Goal: Task Accomplishment & Management: Manage account settings

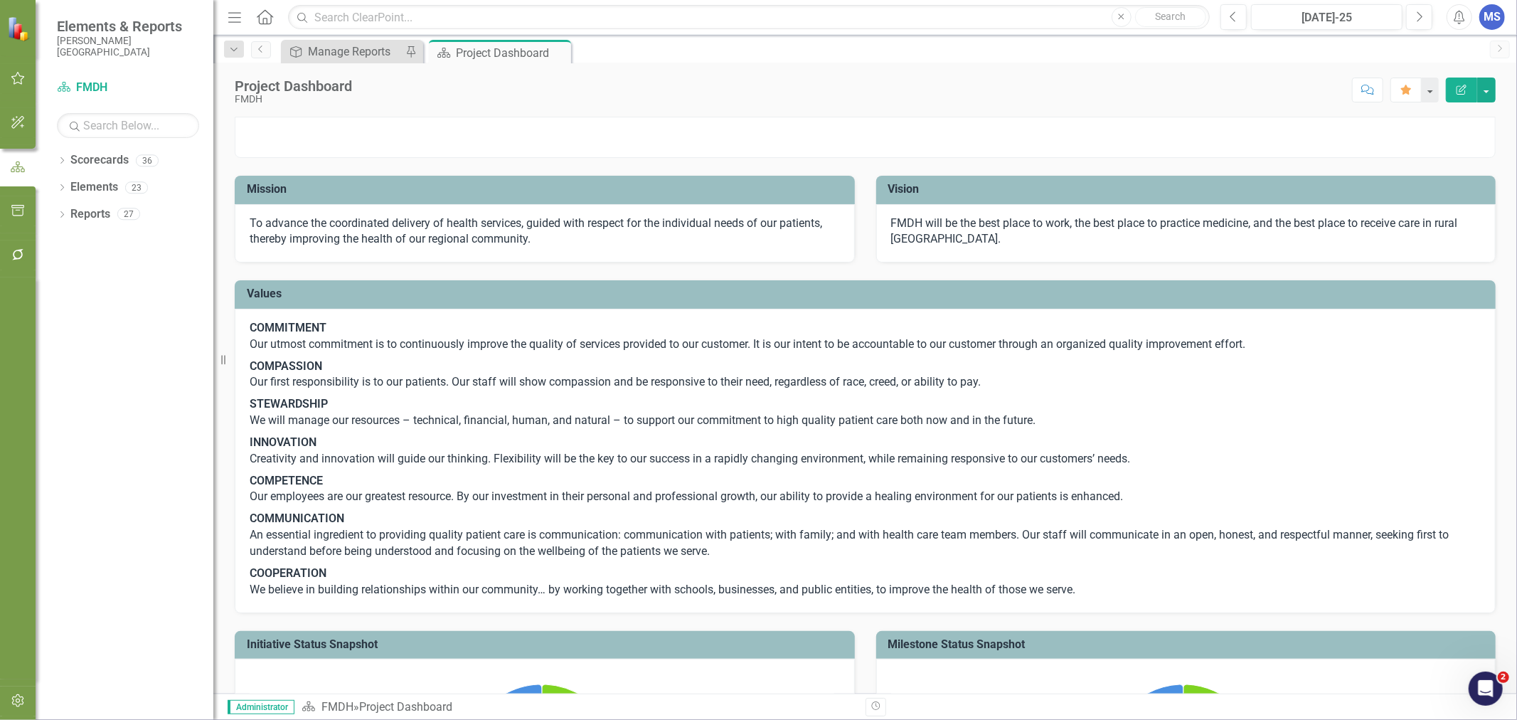
click at [65, 162] on icon "Dropdown" at bounding box center [62, 162] width 10 height 8
click at [69, 186] on icon "Dropdown" at bounding box center [69, 187] width 11 height 9
click at [83, 295] on icon "Dropdown" at bounding box center [83, 294] width 11 height 9
click at [147, 409] on link "Health Information Management" at bounding box center [160, 403] width 107 height 16
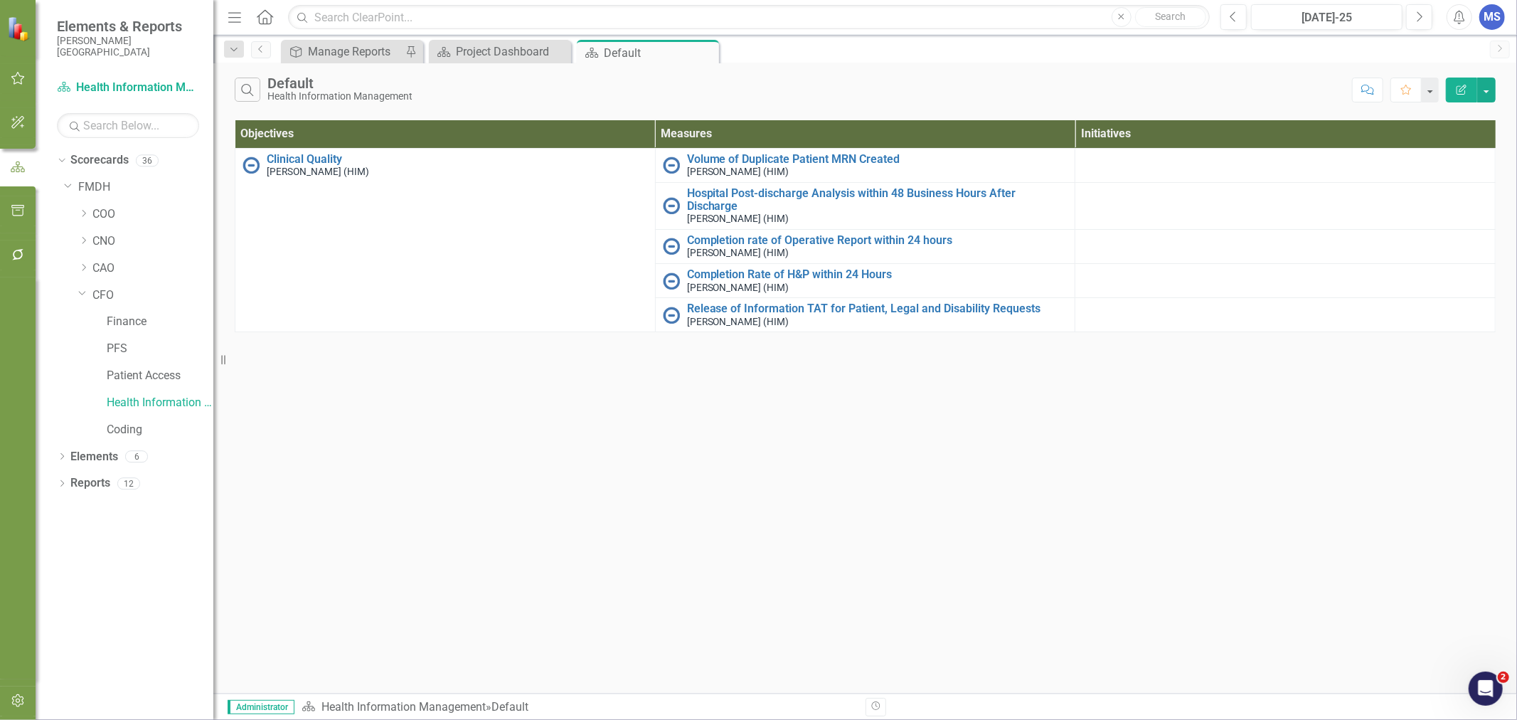
click at [60, 458] on icon "Dropdown" at bounding box center [62, 458] width 10 height 8
click at [129, 516] on link "Measure Measures" at bounding box center [113, 510] width 70 height 16
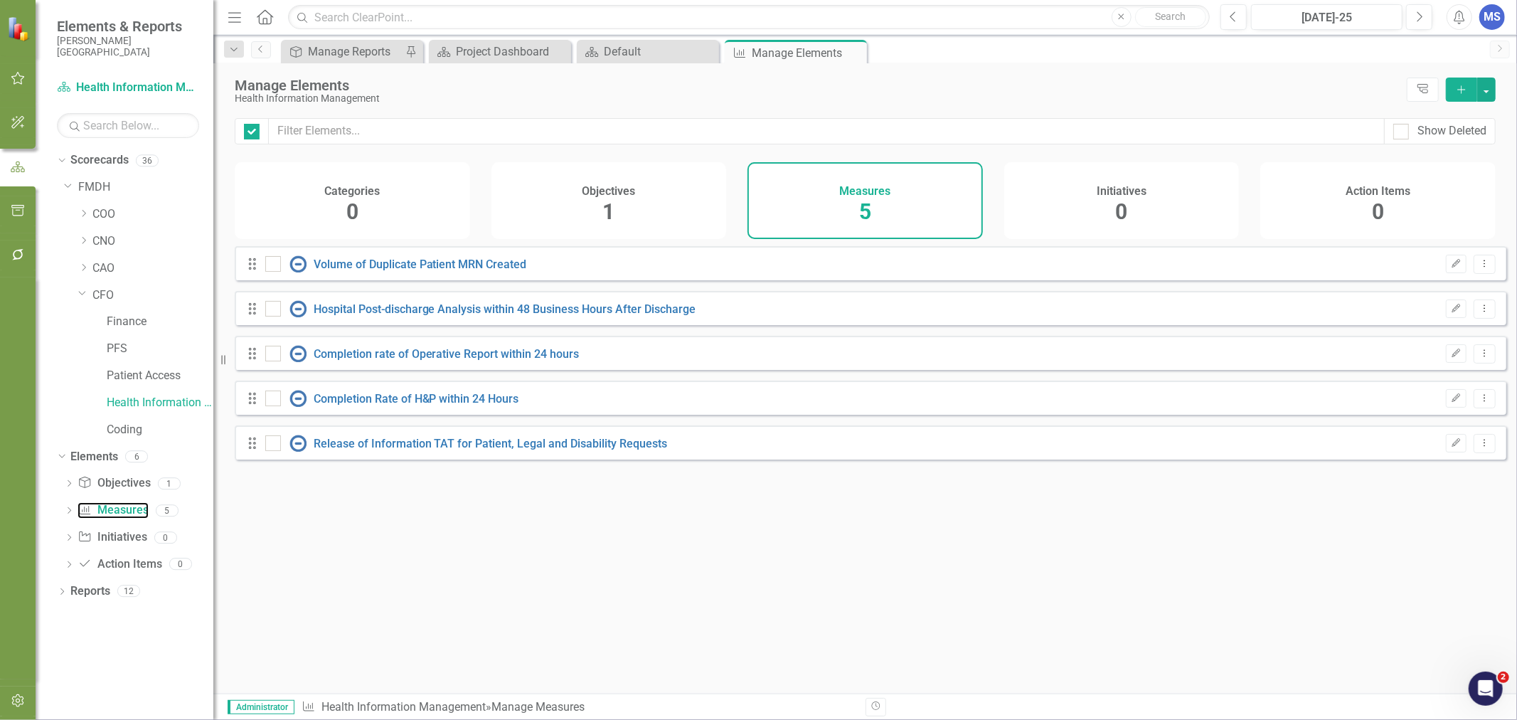
checkbox input "false"
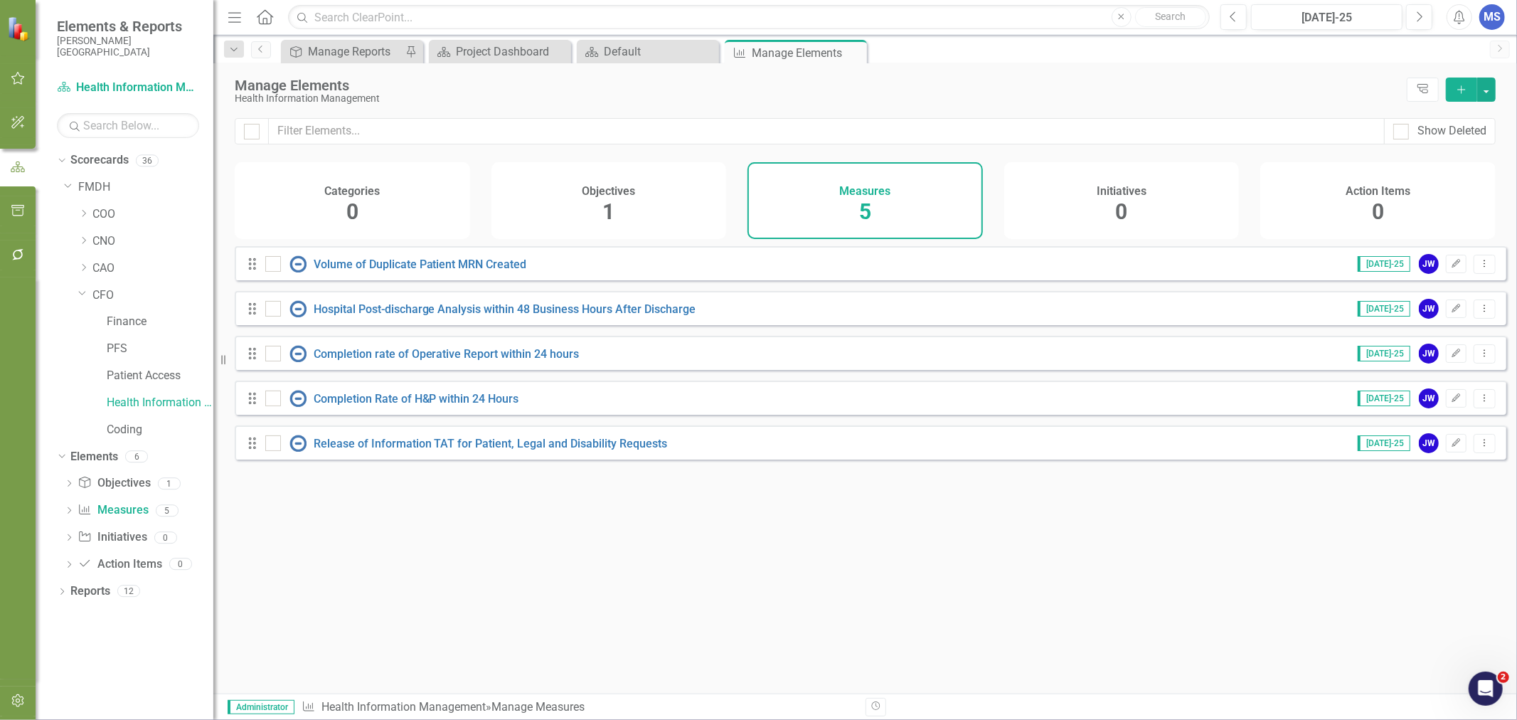
click at [1480, 447] on icon "Dropdown Menu" at bounding box center [1485, 442] width 12 height 9
click at [1452, 534] on link "Copy Duplicate Measure" at bounding box center [1421, 529] width 128 height 26
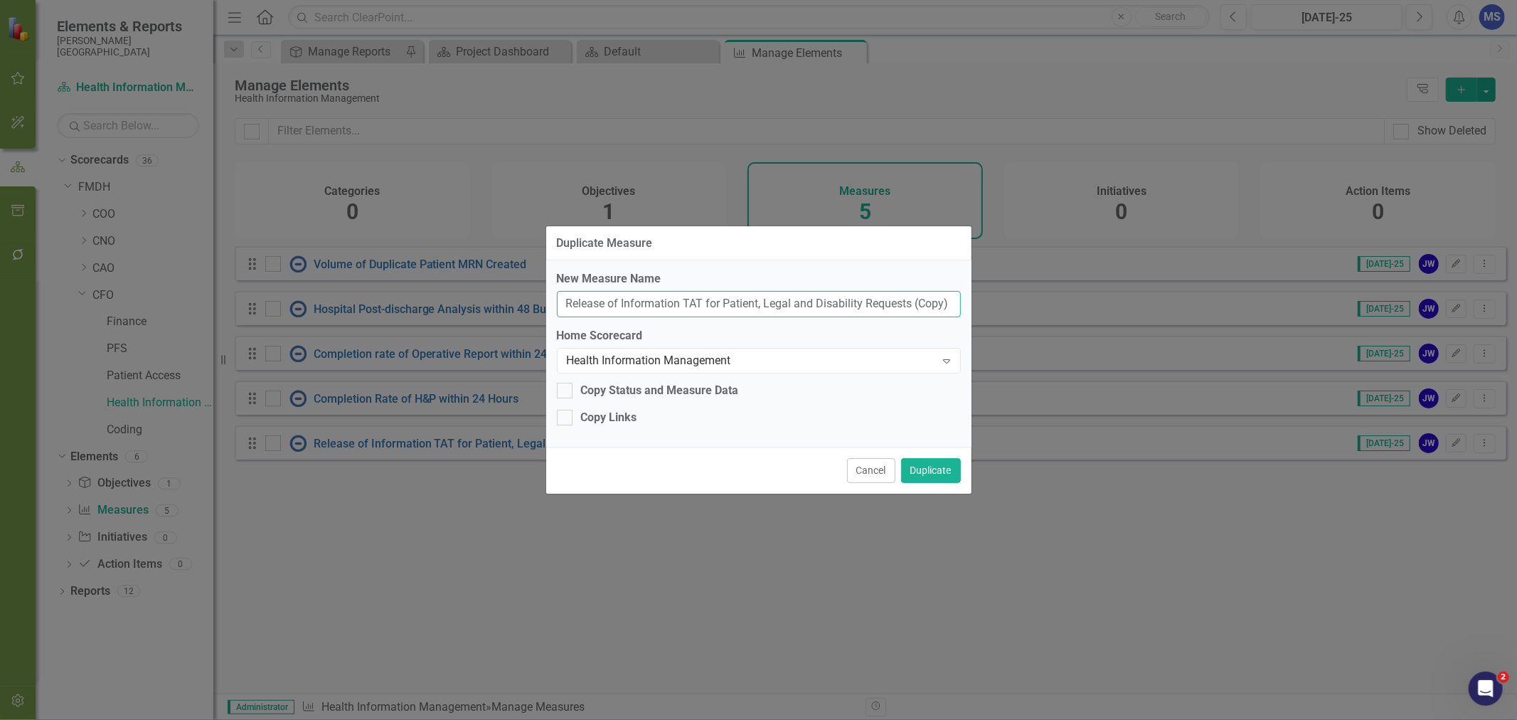
drag, startPoint x: 763, startPoint y: 306, endPoint x: 722, endPoint y: 307, distance: 40.6
click at [722, 307] on input "Release of Information TAT for Patient, Legal and Disability Requests (Copy)" at bounding box center [759, 304] width 404 height 26
drag, startPoint x: 922, startPoint y: 304, endPoint x: 870, endPoint y: 310, distance: 52.2
click at [870, 310] on input "Release of Information TAT for Legal and Disability Requests (Copy)" at bounding box center [759, 304] width 404 height 26
drag, startPoint x: 824, startPoint y: 303, endPoint x: 752, endPoint y: 304, distance: 71.9
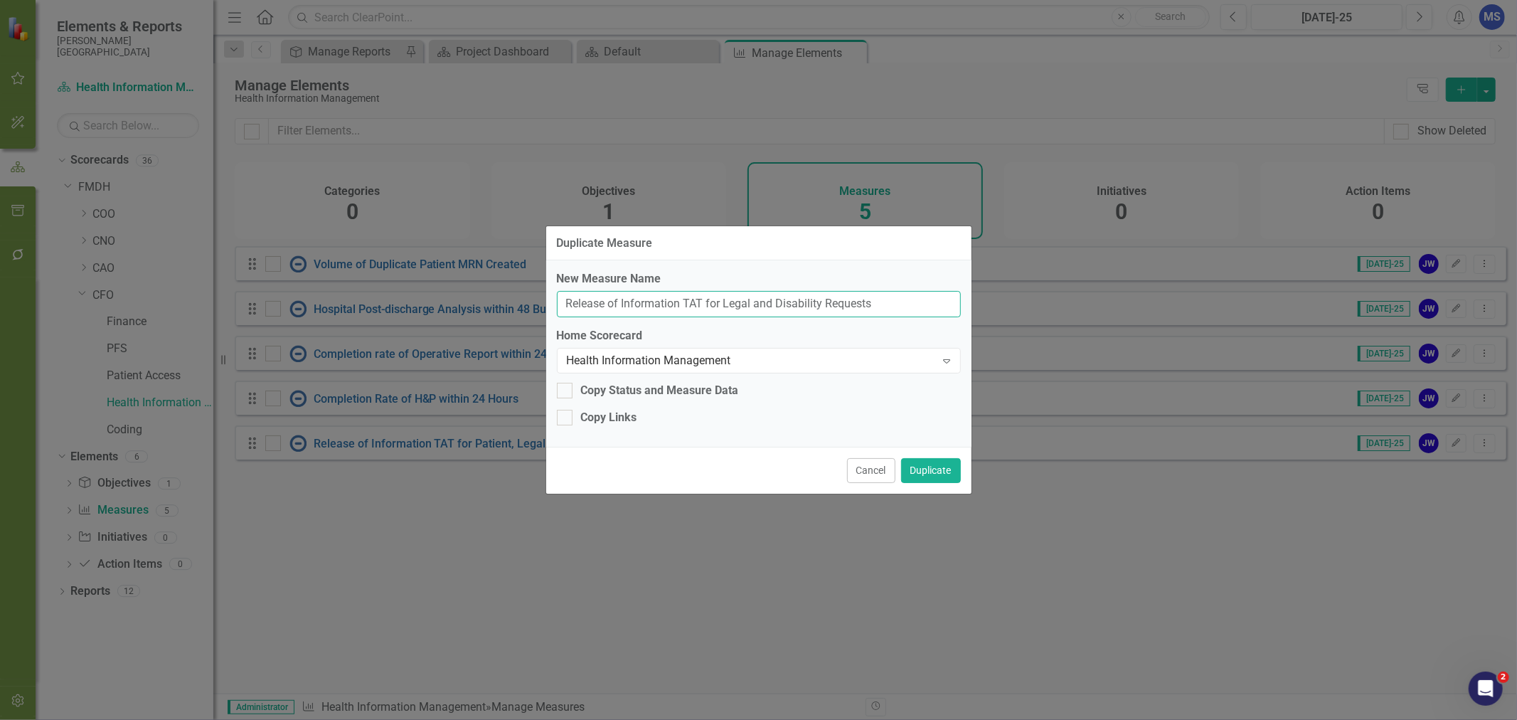
click at [752, 304] on input "Release of Information TAT for Legal and Disability Requests" at bounding box center [759, 304] width 404 height 26
type input "Release of Information TAT for Legal Requests"
click at [581, 417] on div "Copy Links" at bounding box center [609, 418] width 56 height 16
click at [566, 417] on input "Copy Links" at bounding box center [561, 414] width 9 height 9
checkbox input "true"
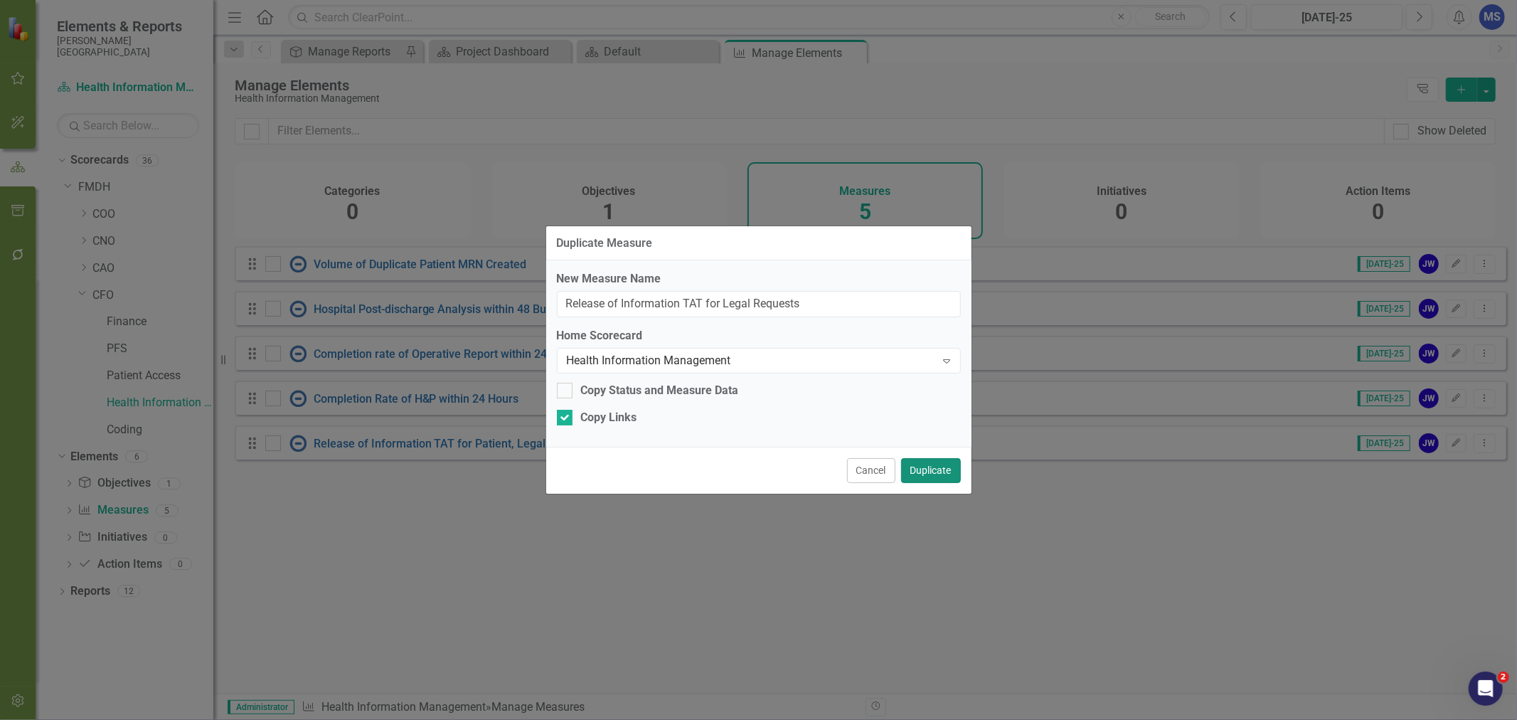
click at [919, 470] on button "Duplicate" at bounding box center [931, 470] width 60 height 25
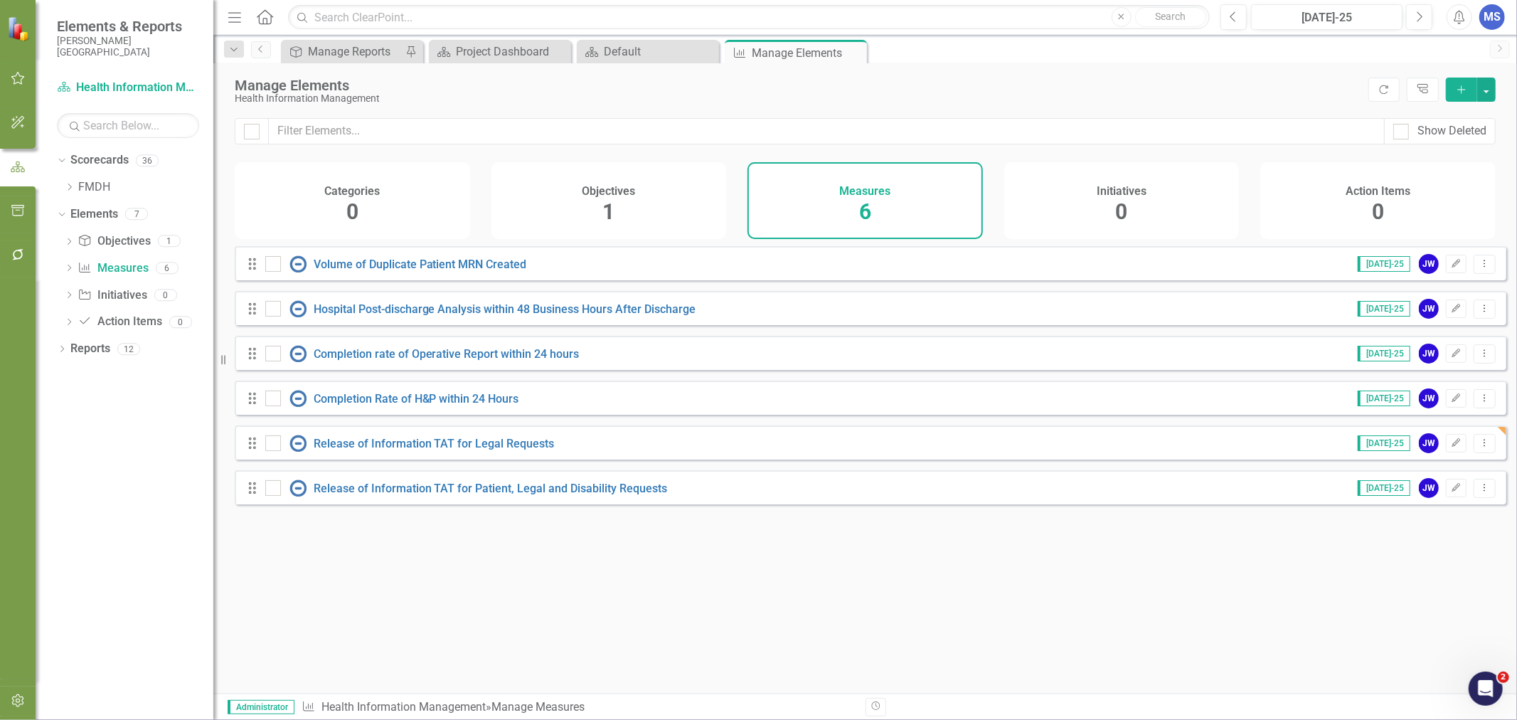
click at [1479, 492] on icon "Dropdown Menu" at bounding box center [1485, 487] width 12 height 9
click at [1435, 573] on link "Copy Duplicate Measure" at bounding box center [1421, 574] width 128 height 26
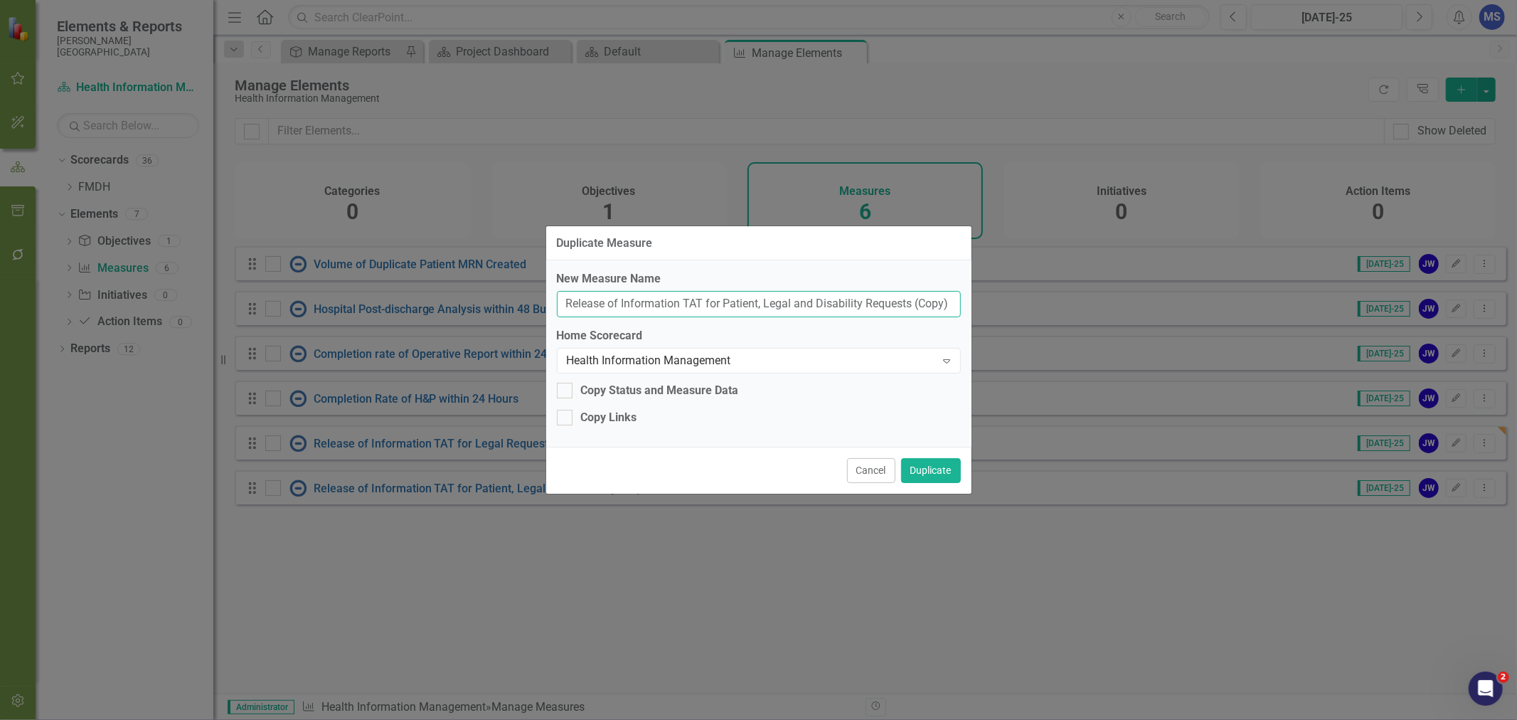
drag, startPoint x: 815, startPoint y: 302, endPoint x: 723, endPoint y: 308, distance: 91.3
click at [723, 308] on input "Release of Information TAT for Patient, Legal and Disability Requests (Copy)" at bounding box center [759, 304] width 404 height 26
type input "Release of Information TAT for Disability Requests"
click at [587, 420] on div "Copy Links" at bounding box center [609, 418] width 56 height 16
click at [566, 419] on input "Copy Links" at bounding box center [561, 414] width 9 height 9
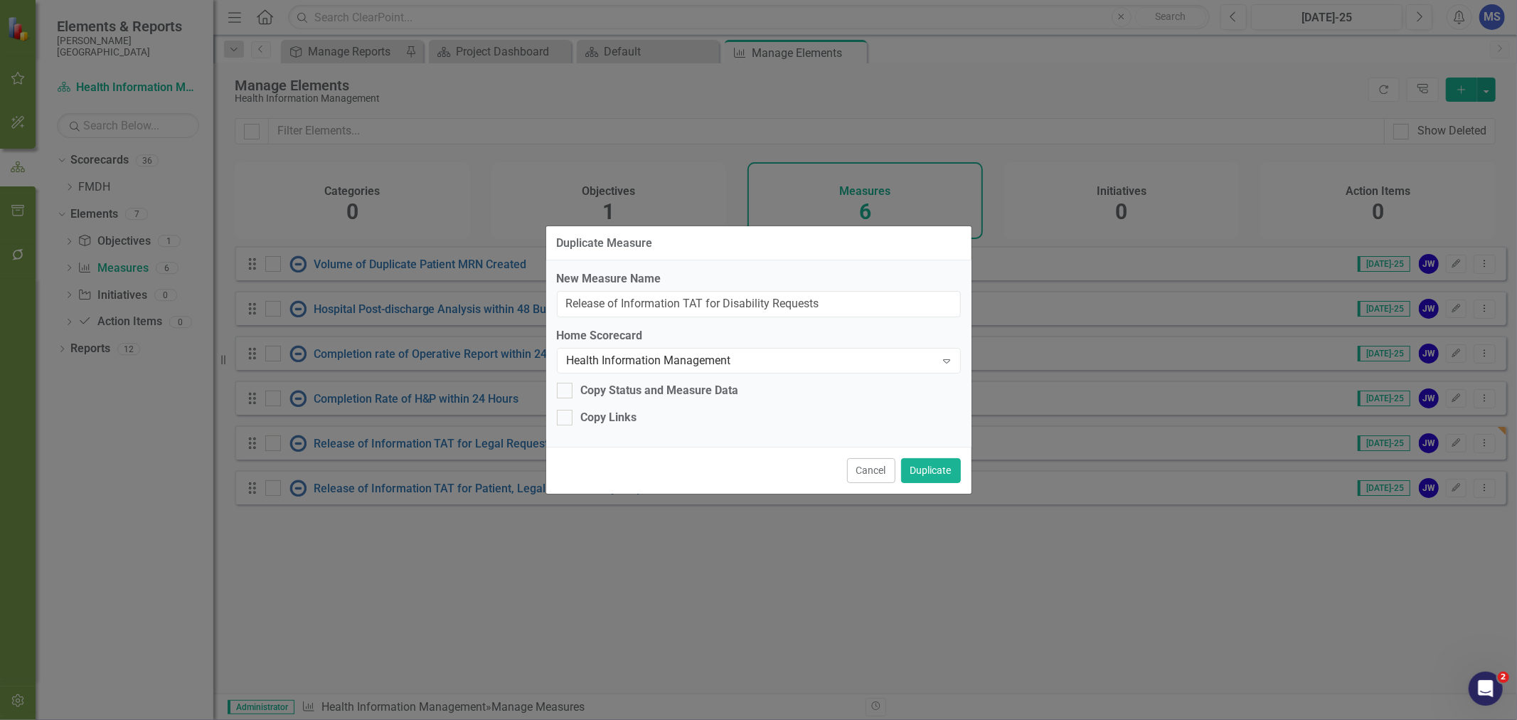
checkbox input "true"
click at [916, 472] on button "Duplicate" at bounding box center [931, 470] width 60 height 25
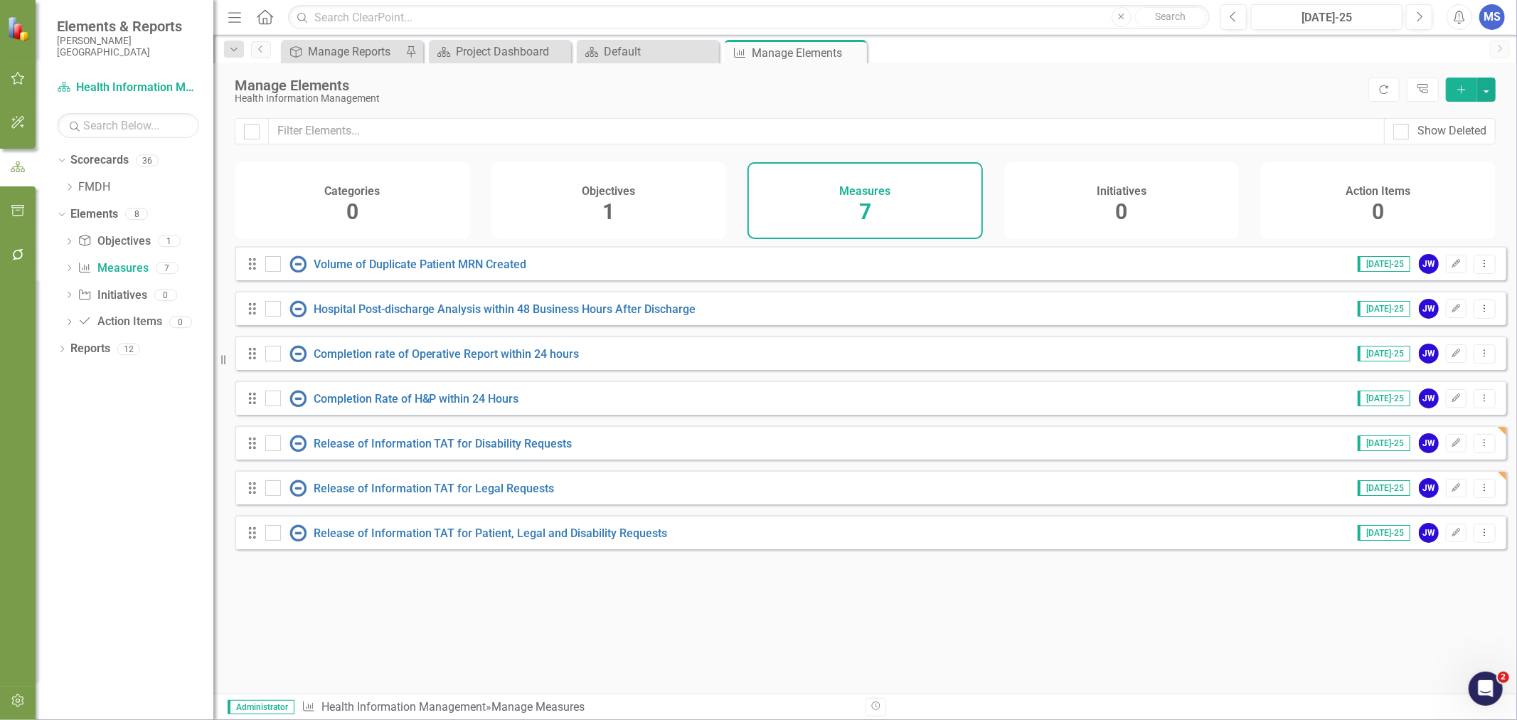
click at [1451, 537] on icon "Edit" at bounding box center [1456, 533] width 11 height 9
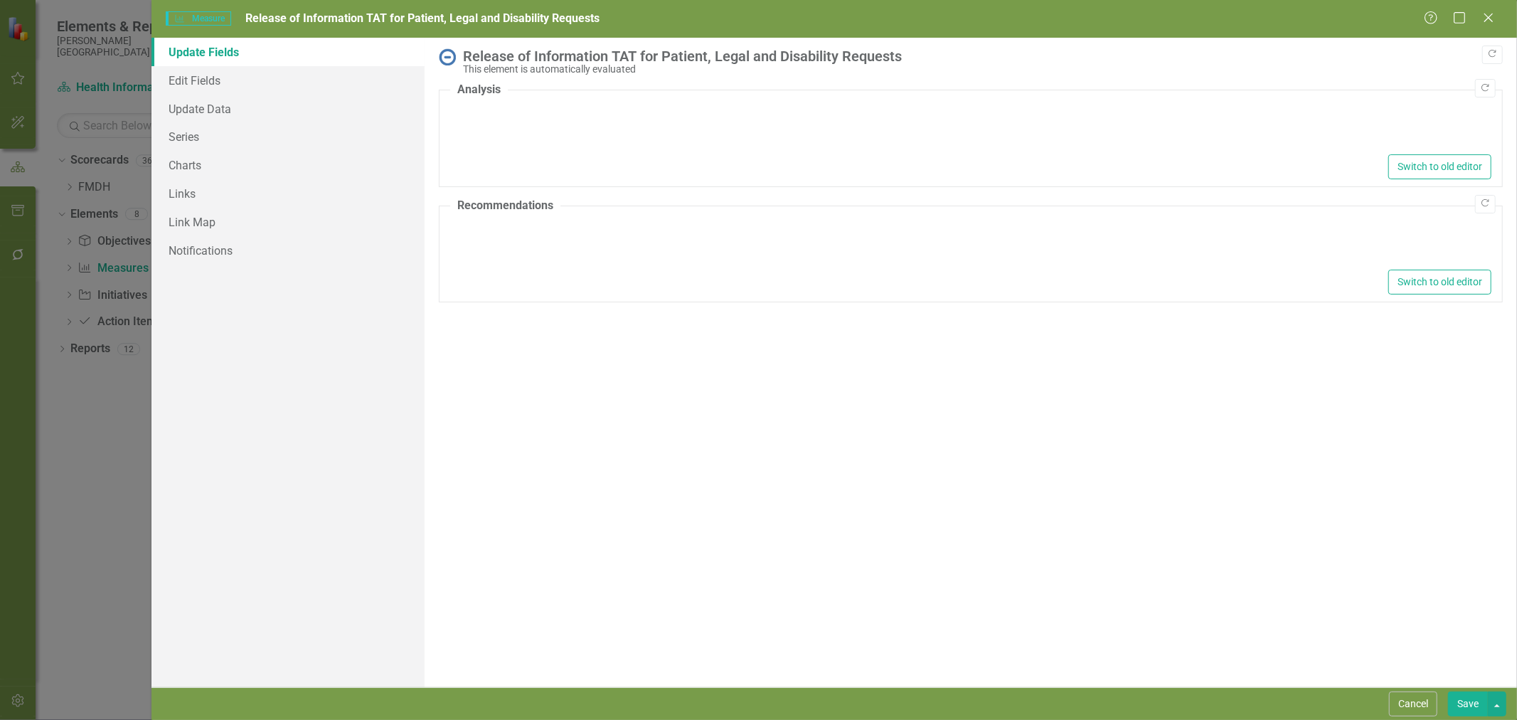
type textarea "<p>Run 3 ROI Selection Reports:</p> <ul> <li>16 Monthly Legal Request</li> <li>…"
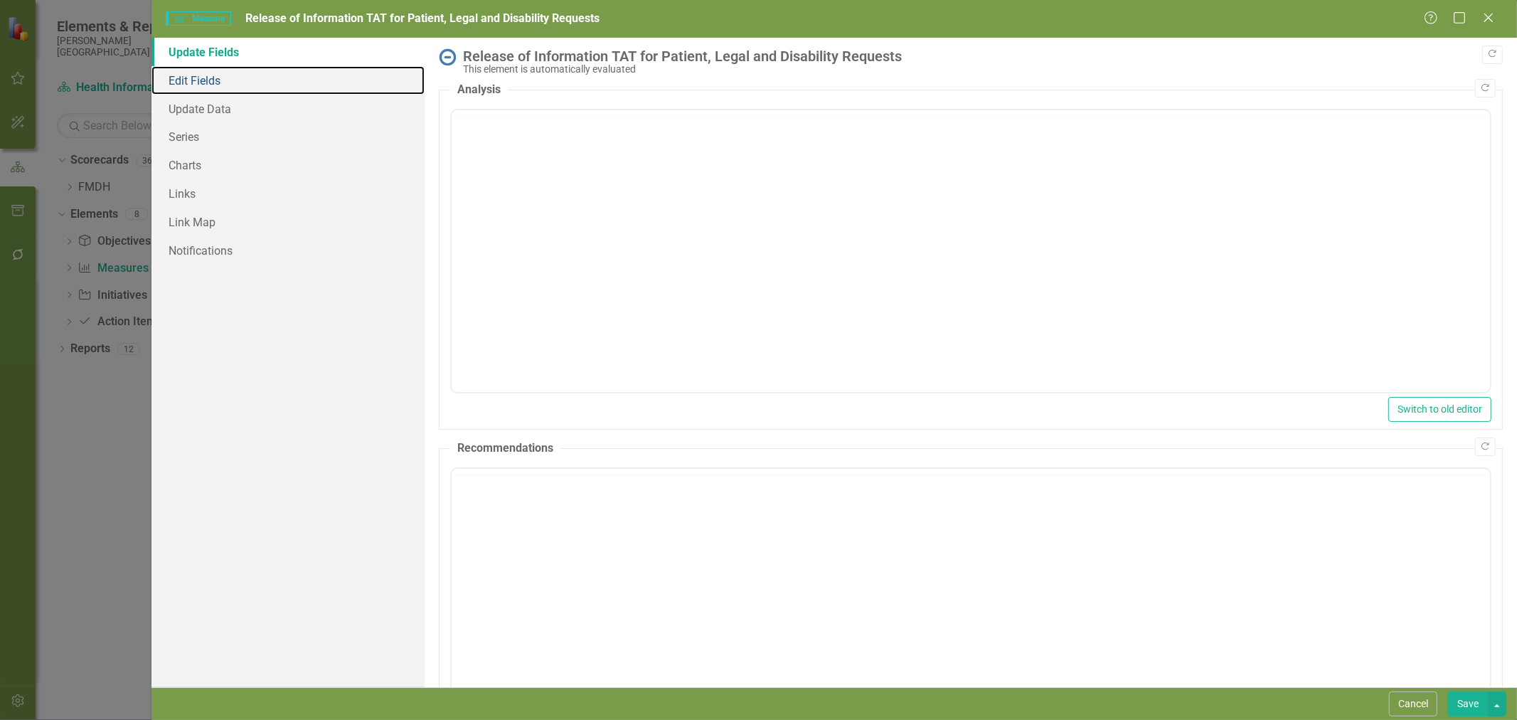
click at [206, 85] on link "Edit Fields" at bounding box center [288, 80] width 273 height 28
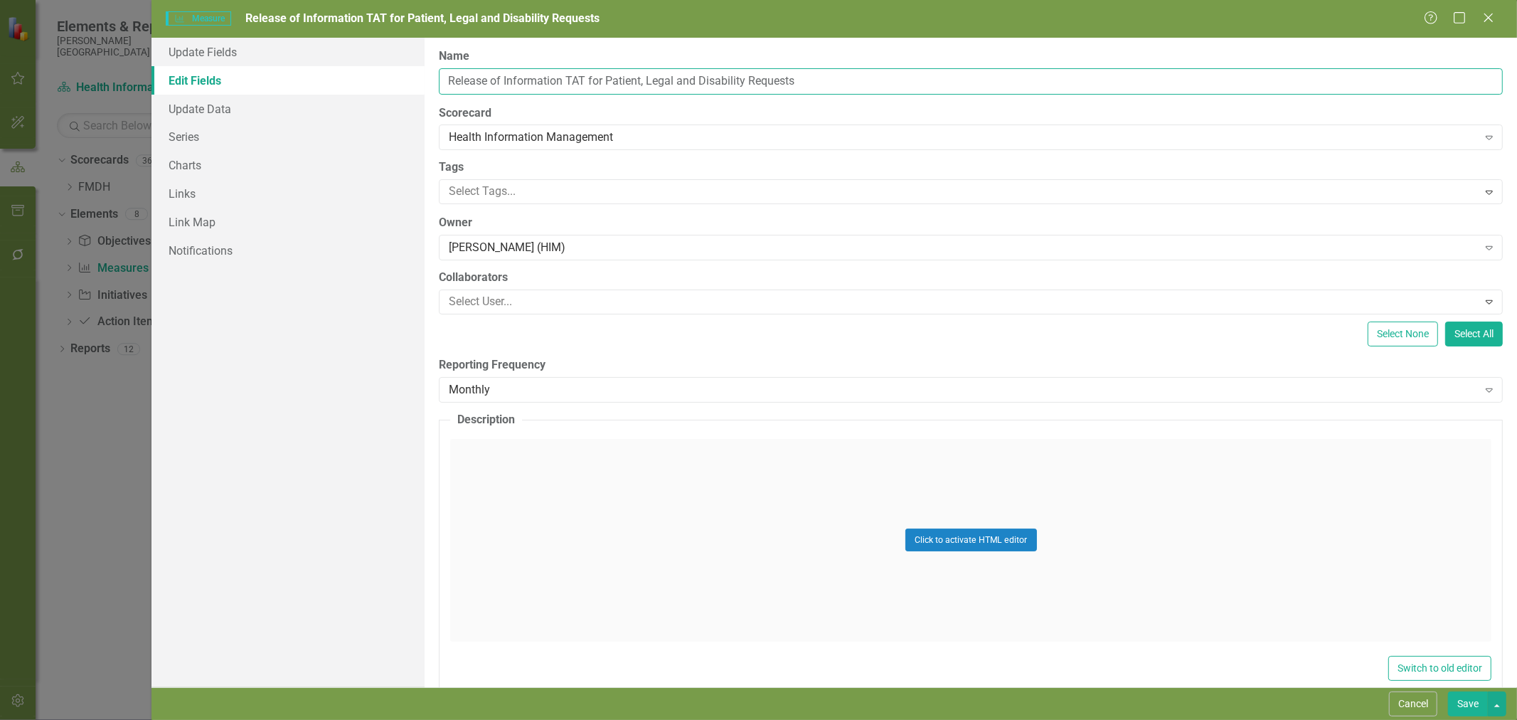
drag, startPoint x: 791, startPoint y: 82, endPoint x: 640, endPoint y: 87, distance: 150.9
click at [640, 87] on input "Release of Information TAT for Patient, Legal and Disability Requests" at bounding box center [971, 81] width 1064 height 26
type input "Release of Information TAT for Patient"
click at [353, 364] on div "Update Fields Edit Fields Update Data Series Charts Links Link Map Notifications" at bounding box center [288, 362] width 273 height 649
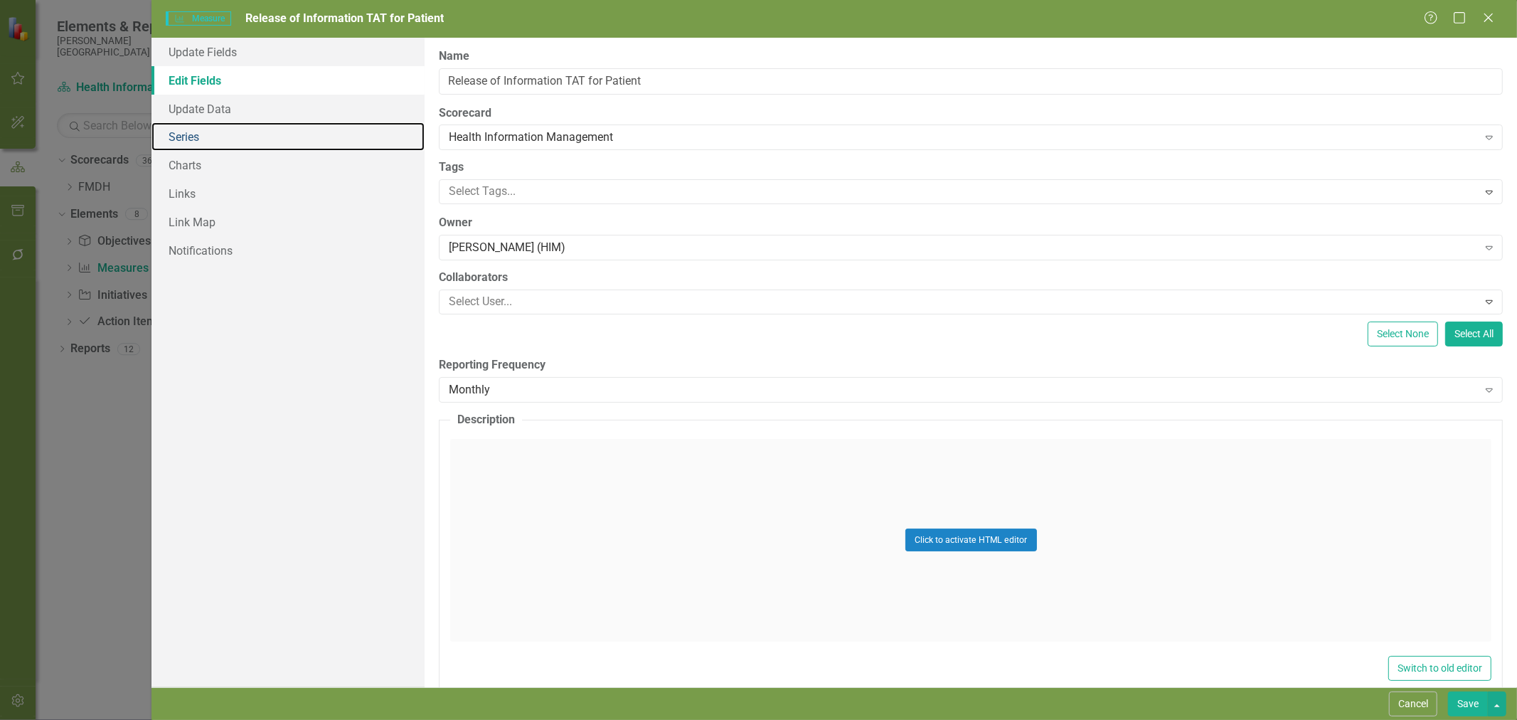
click at [190, 133] on link "Series" at bounding box center [288, 136] width 273 height 28
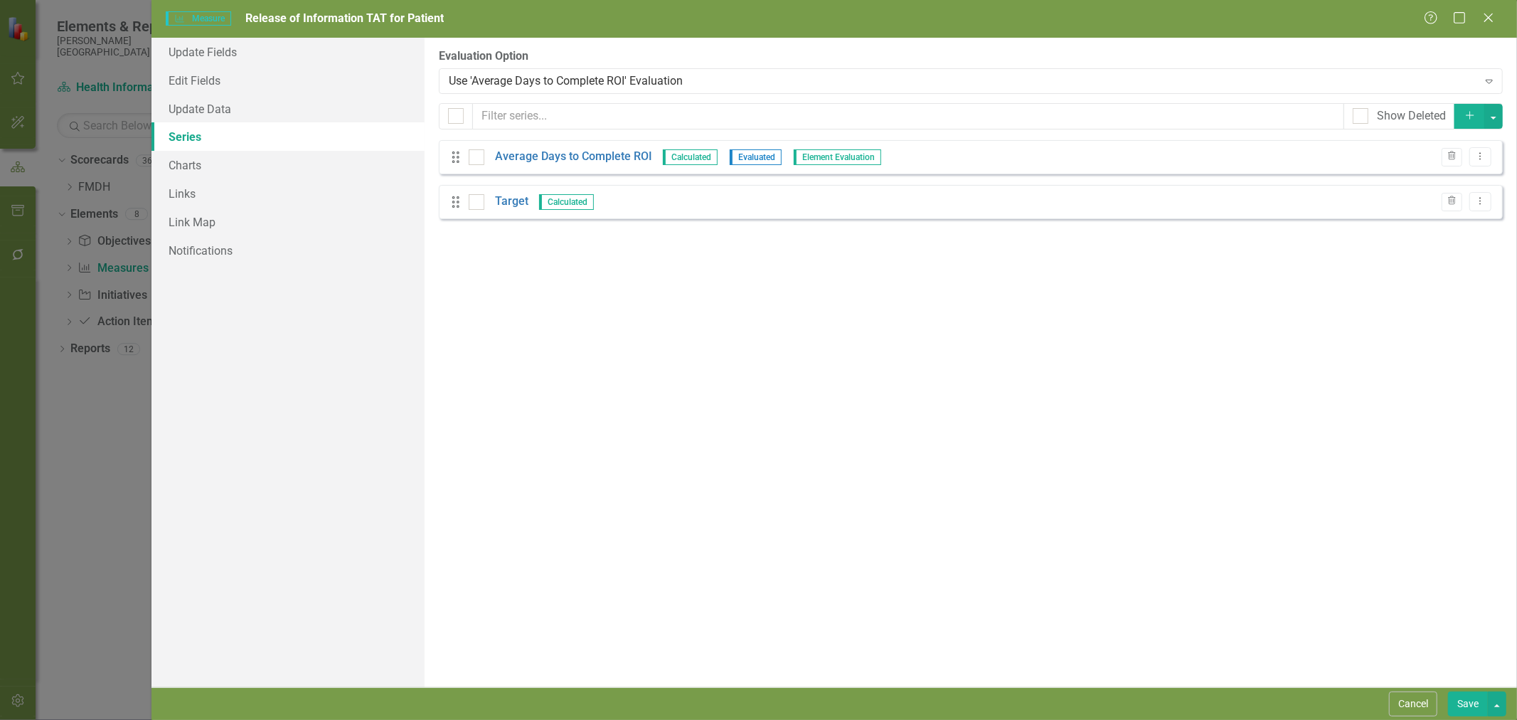
click at [590, 159] on link "Average Days to Complete ROI" at bounding box center [573, 157] width 157 height 16
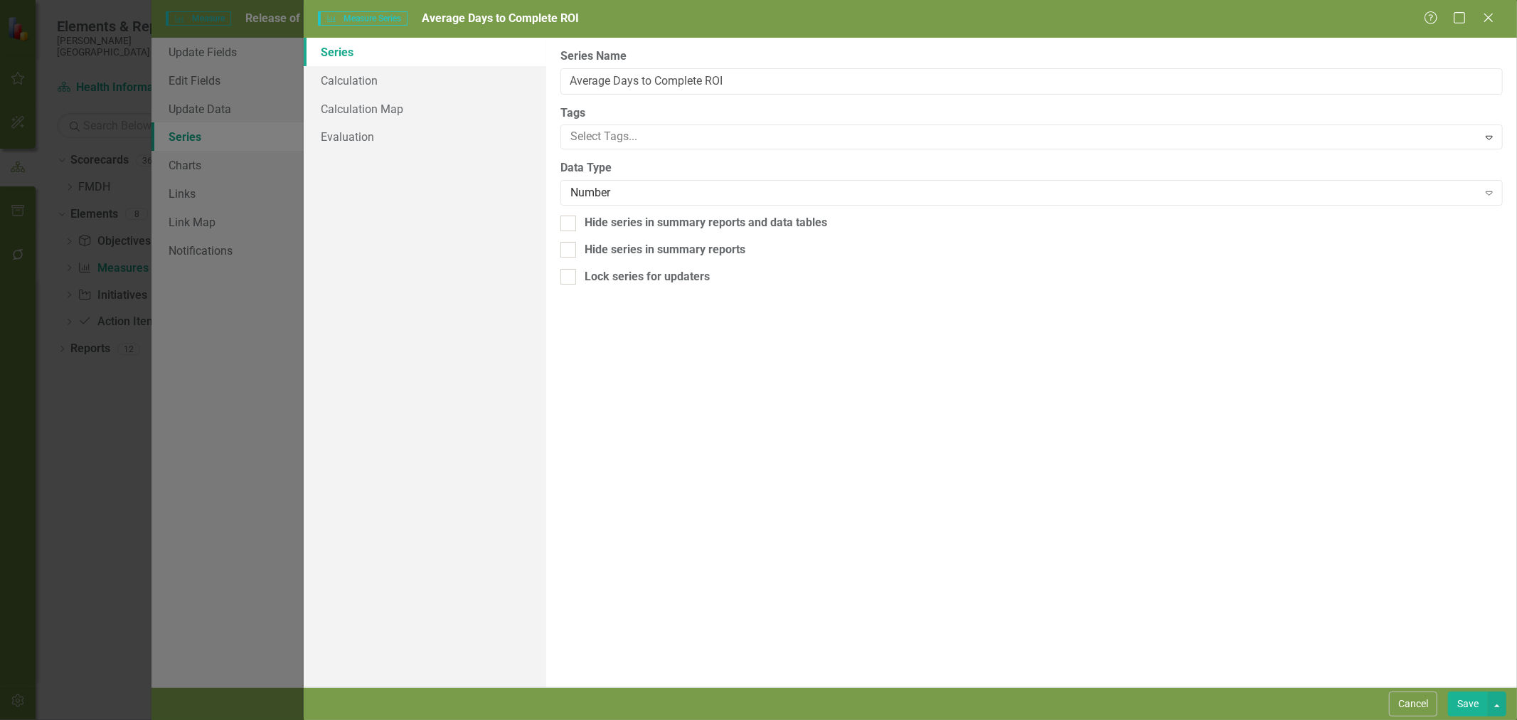
click at [1435, 707] on button "Cancel" at bounding box center [1413, 703] width 48 height 25
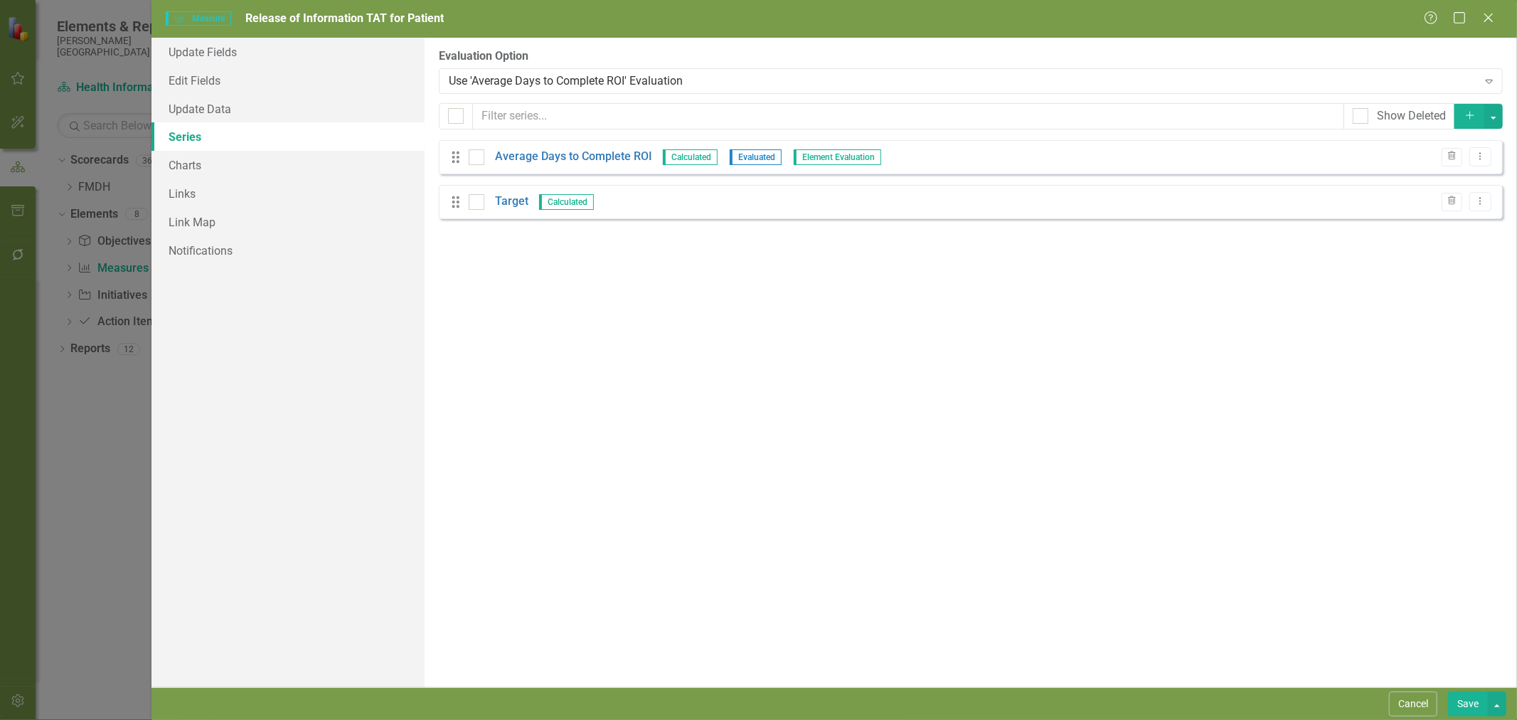
click at [516, 201] on link "Target" at bounding box center [511, 201] width 33 height 16
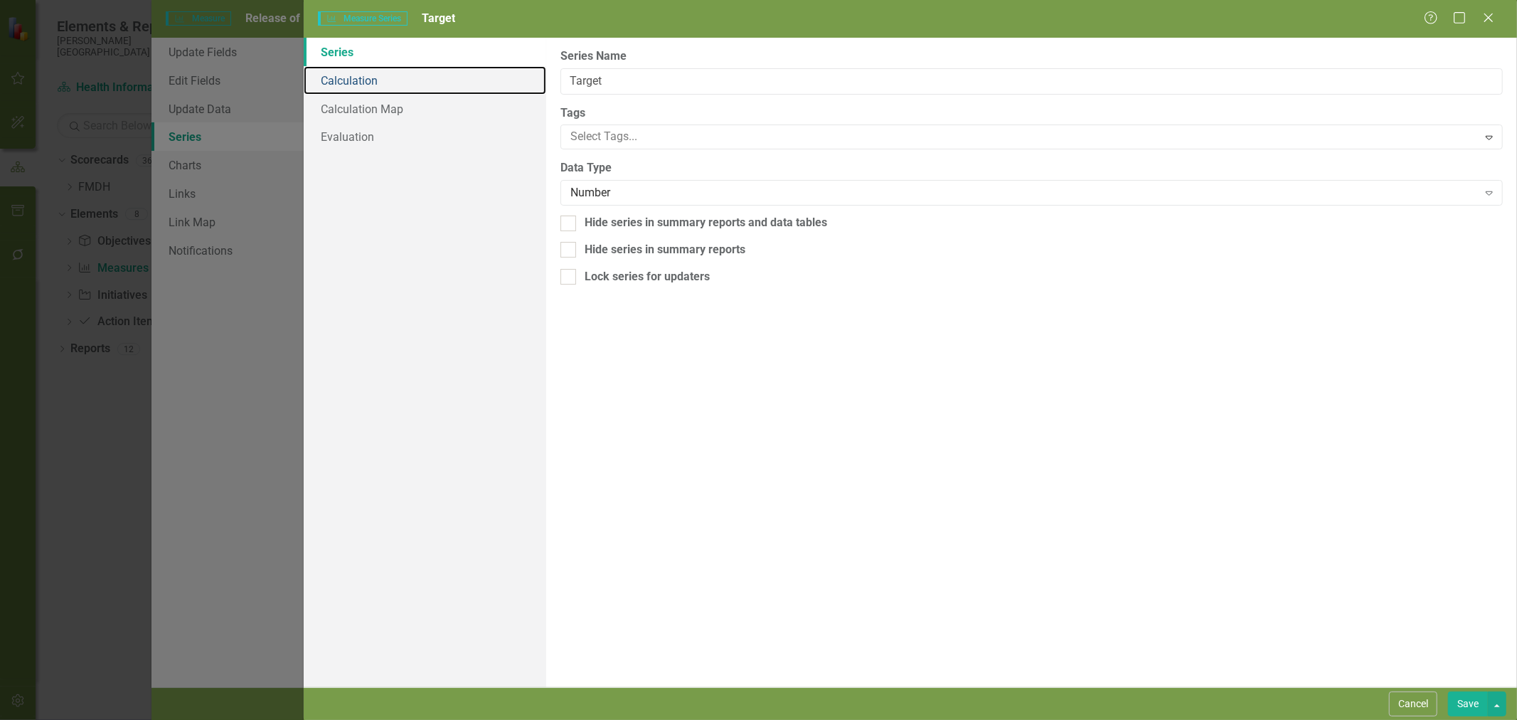
click at [384, 74] on link "Calculation" at bounding box center [425, 80] width 243 height 28
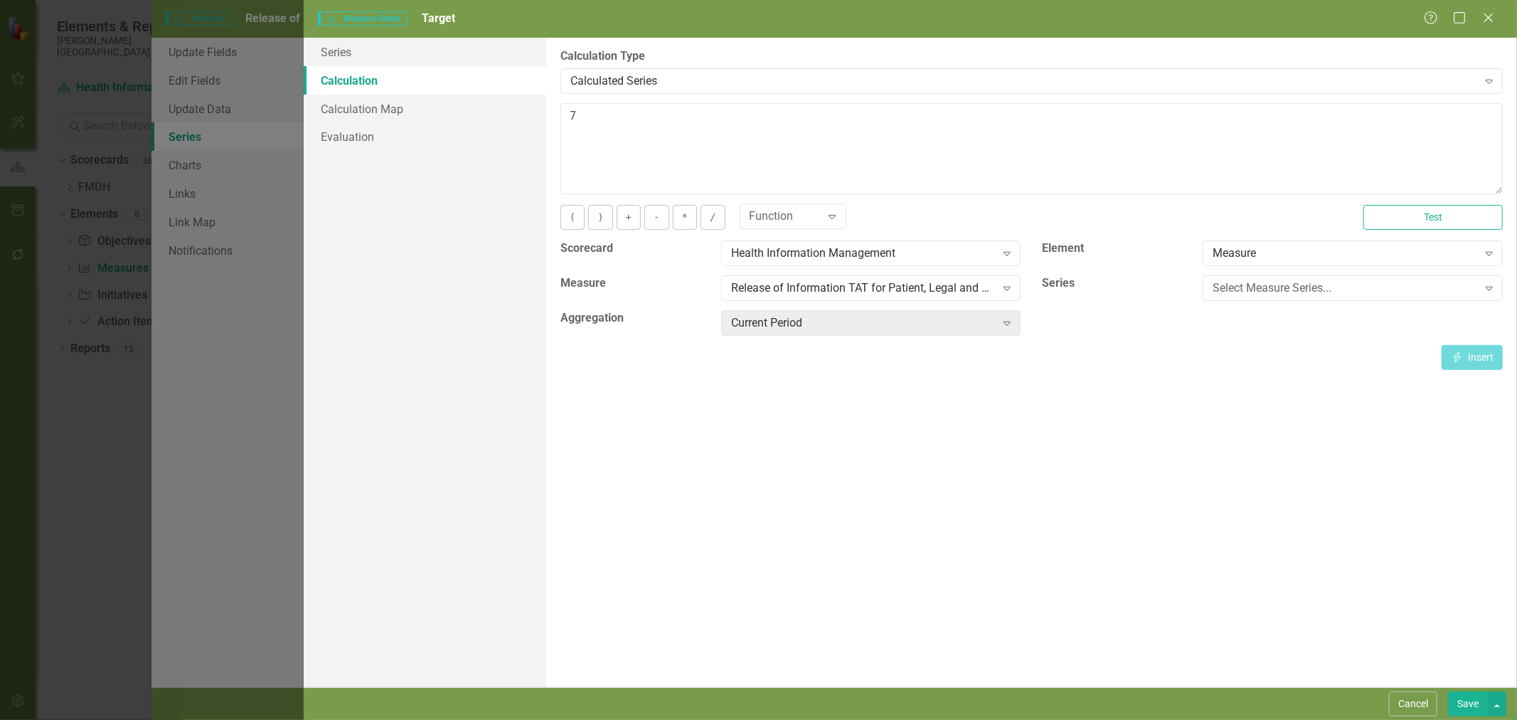
click at [1406, 700] on button "Cancel" at bounding box center [1413, 703] width 48 height 25
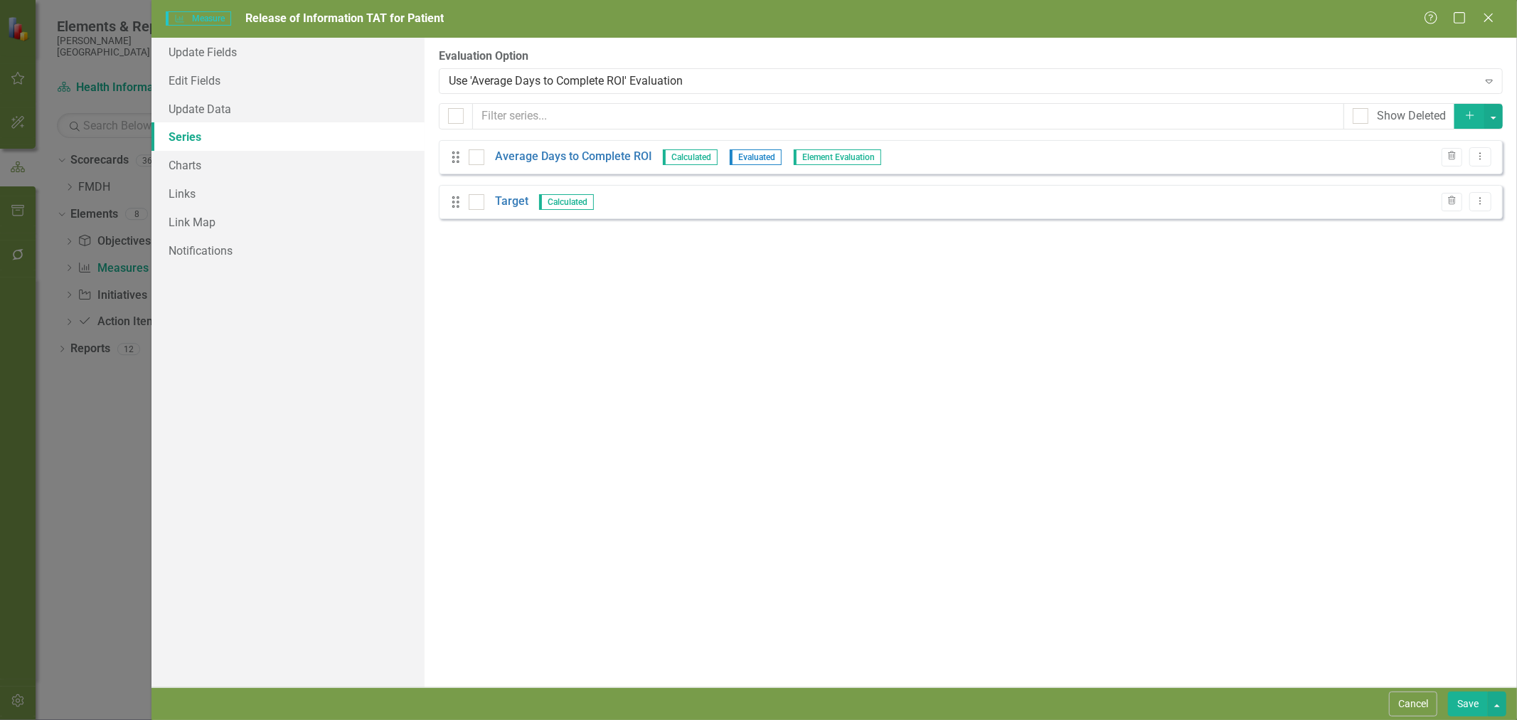
click at [1476, 703] on button "Save" at bounding box center [1468, 703] width 40 height 25
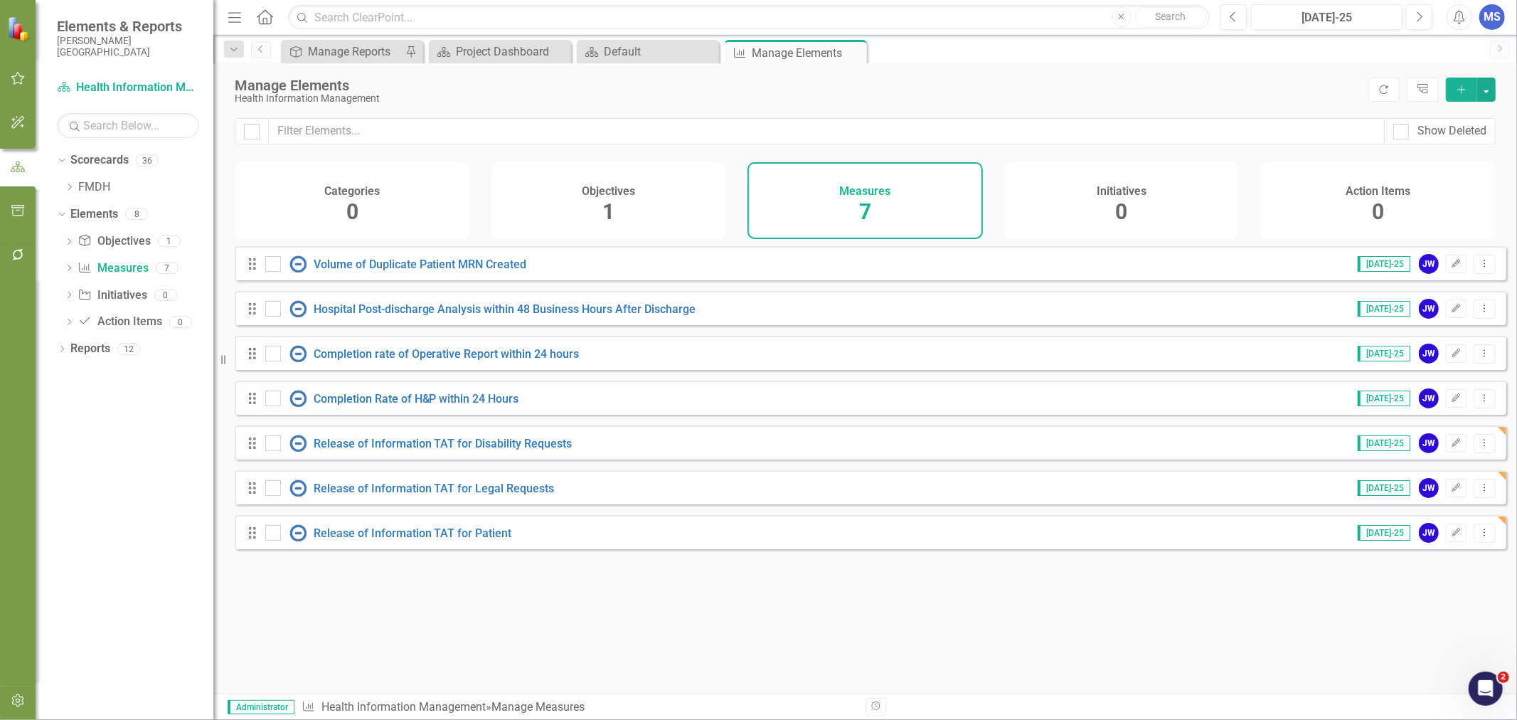
click at [1451, 537] on icon "Edit" at bounding box center [1456, 533] width 11 height 9
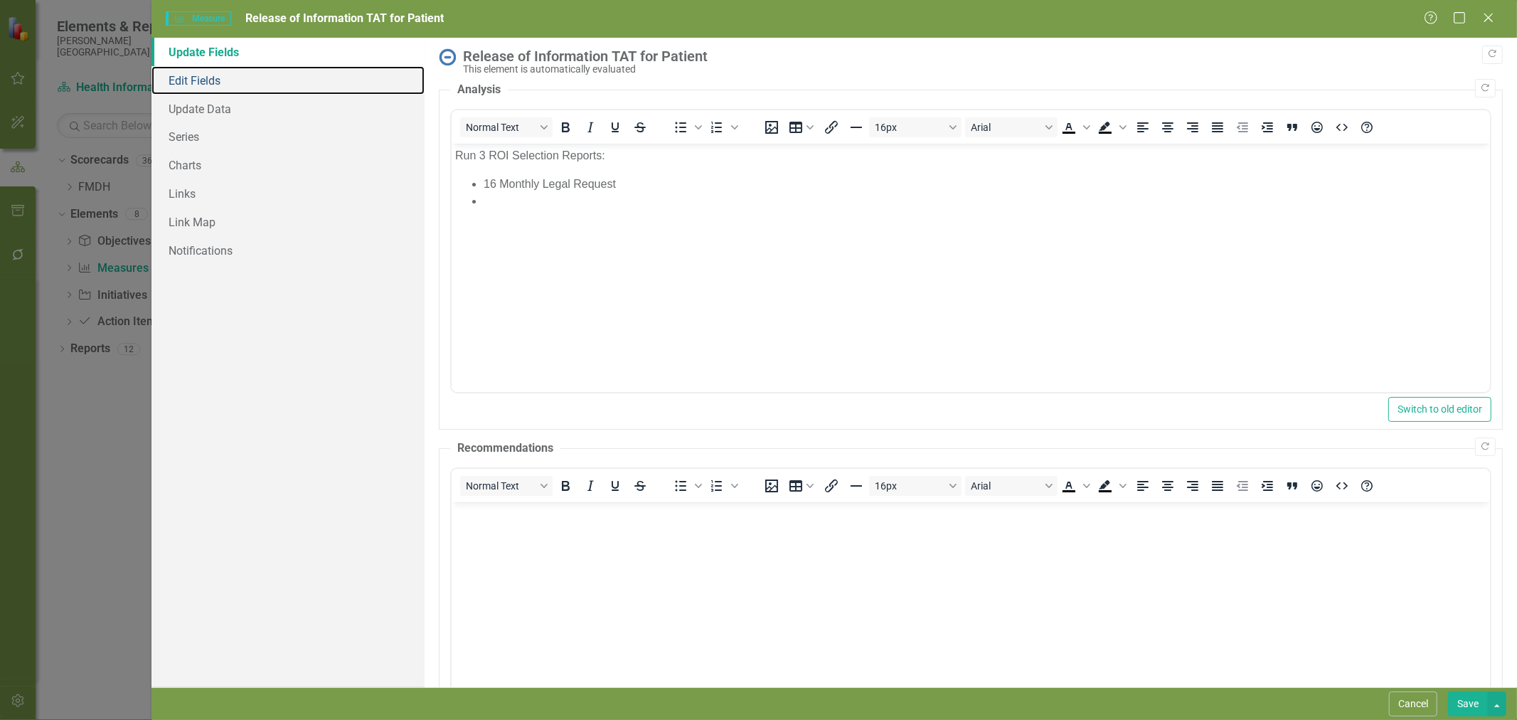
click at [187, 86] on link "Edit Fields" at bounding box center [288, 80] width 273 height 28
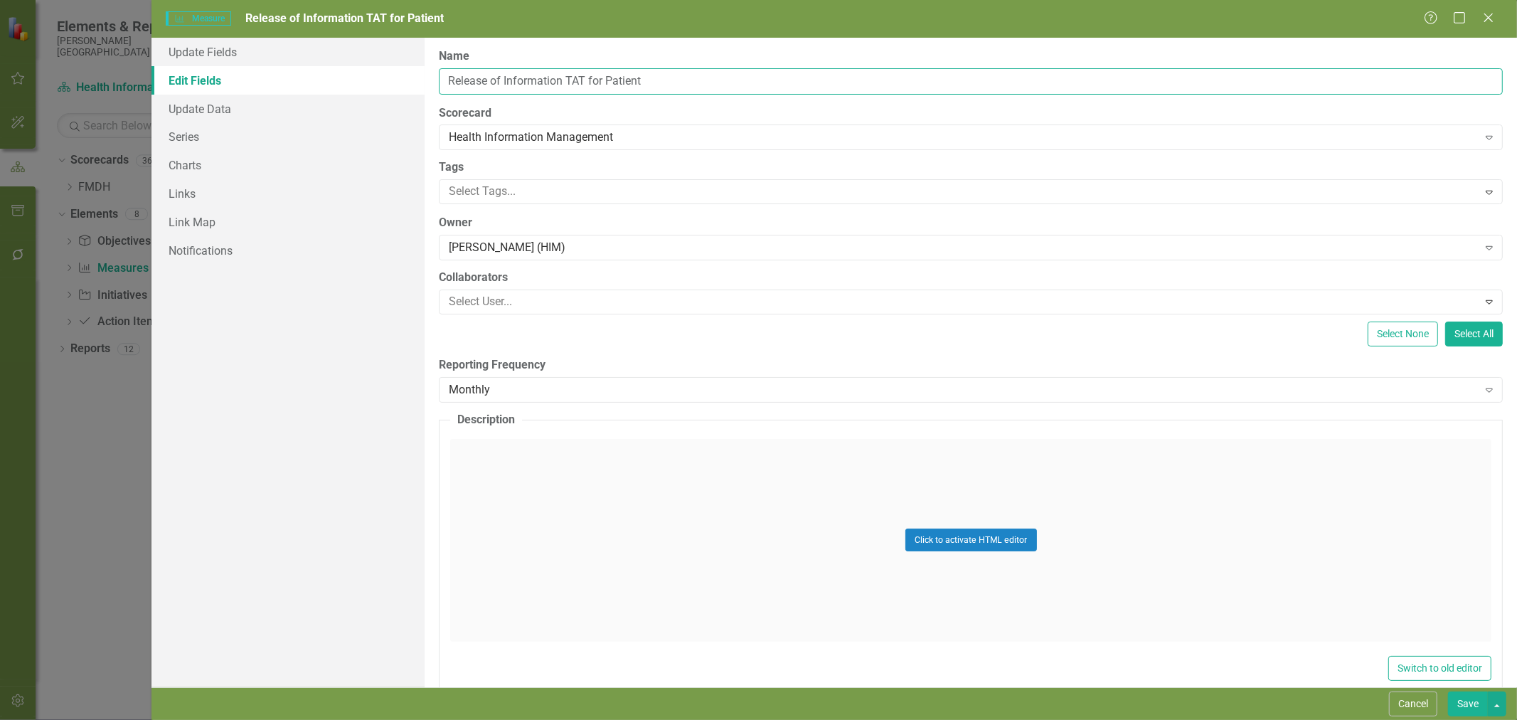
click at [683, 89] on input "Release of Information TAT for Patient" at bounding box center [971, 81] width 1064 height 26
type input "Release of Information TAT for Patient Requests"
click at [1461, 703] on button "Save" at bounding box center [1468, 703] width 40 height 25
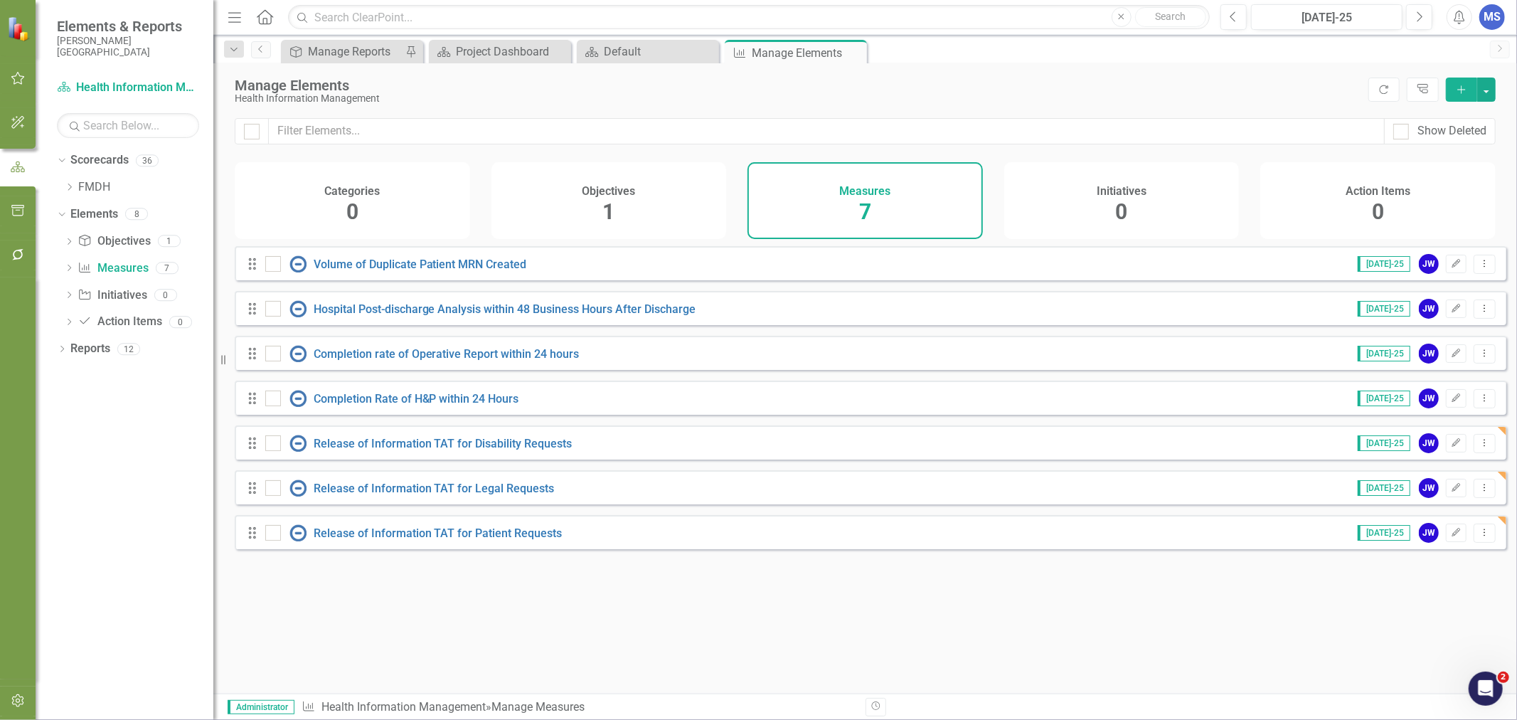
click at [627, 195] on h4 "Objectives" at bounding box center [608, 191] width 53 height 13
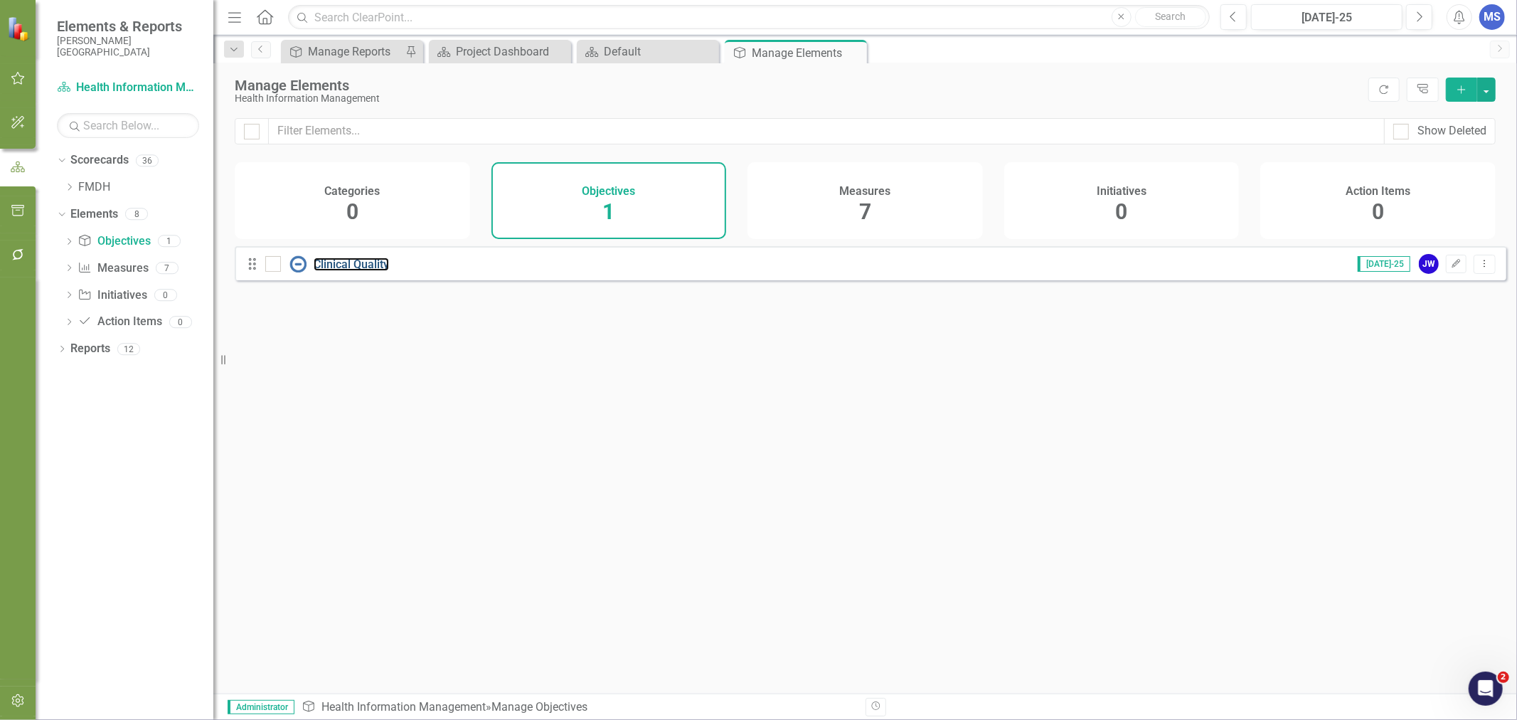
click at [333, 271] on link "Clinical Quality" at bounding box center [351, 265] width 75 height 14
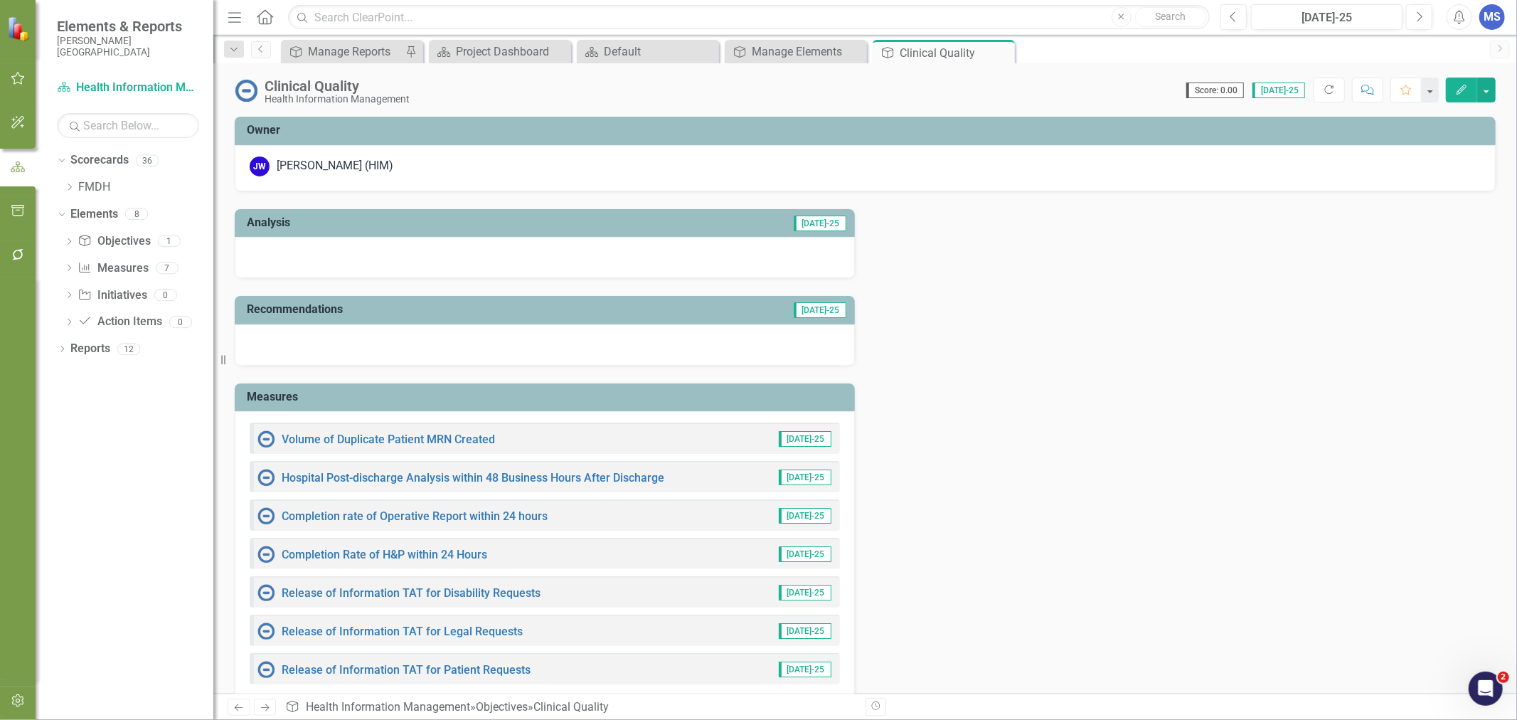
click at [1464, 87] on icon "button" at bounding box center [1462, 90] width 10 height 10
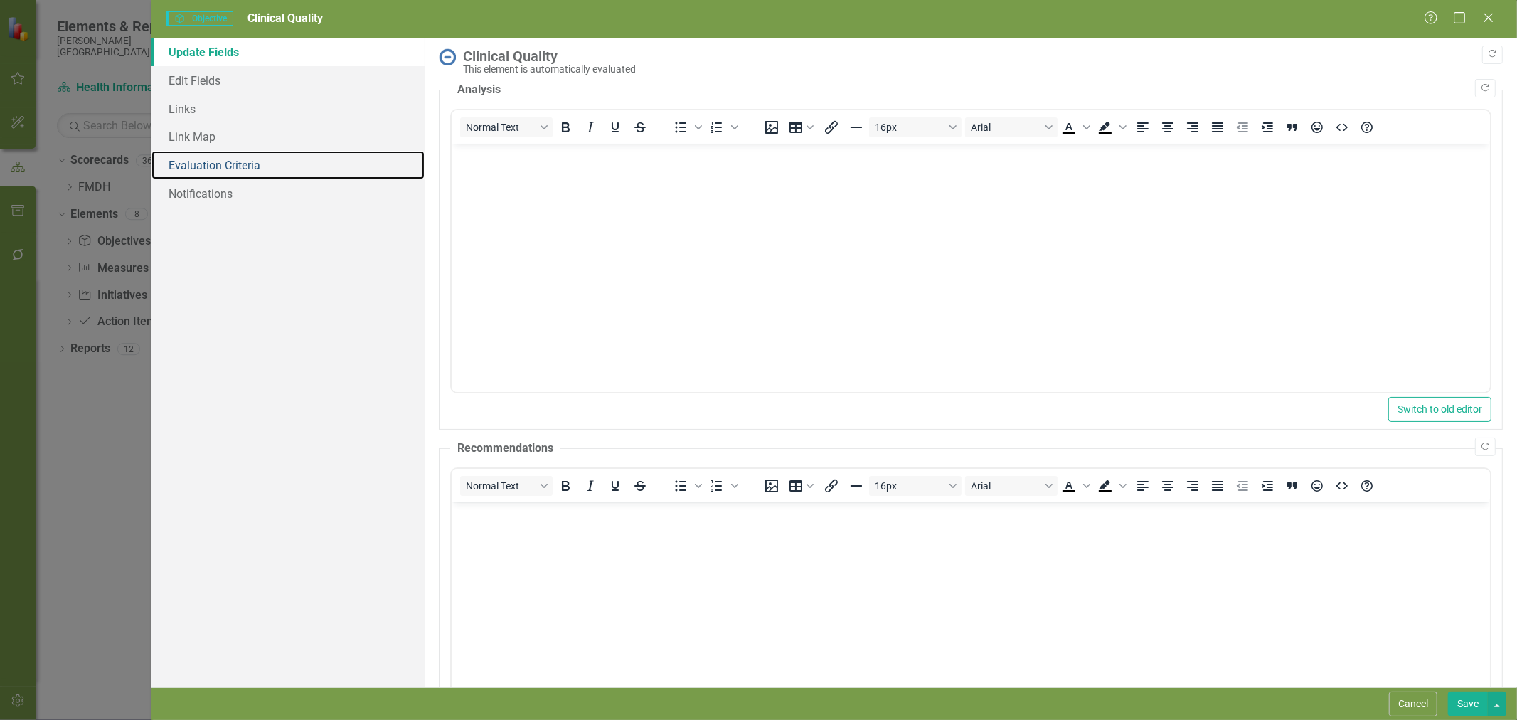
click at [212, 169] on link "Evaluation Criteria" at bounding box center [288, 165] width 273 height 28
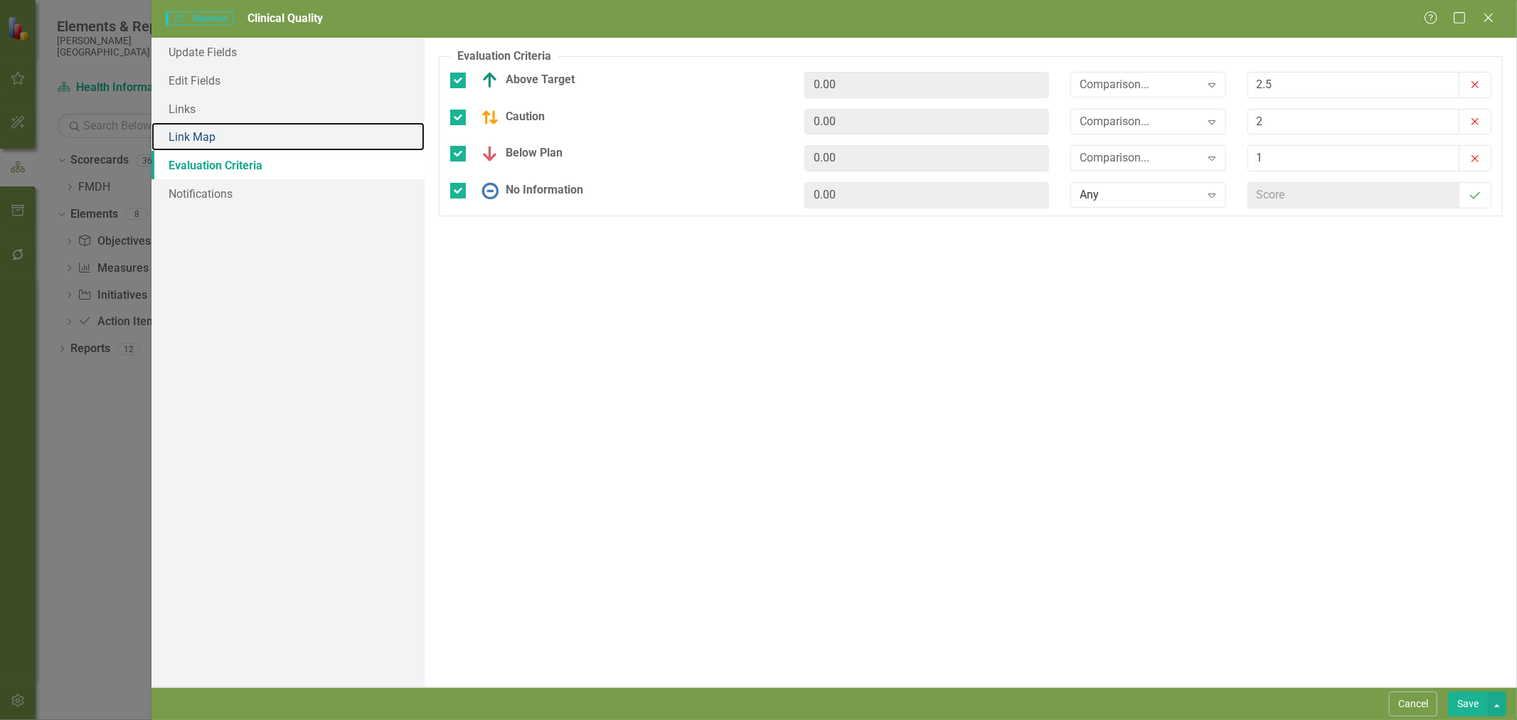
click at [238, 133] on link "Link Map" at bounding box center [288, 136] width 273 height 28
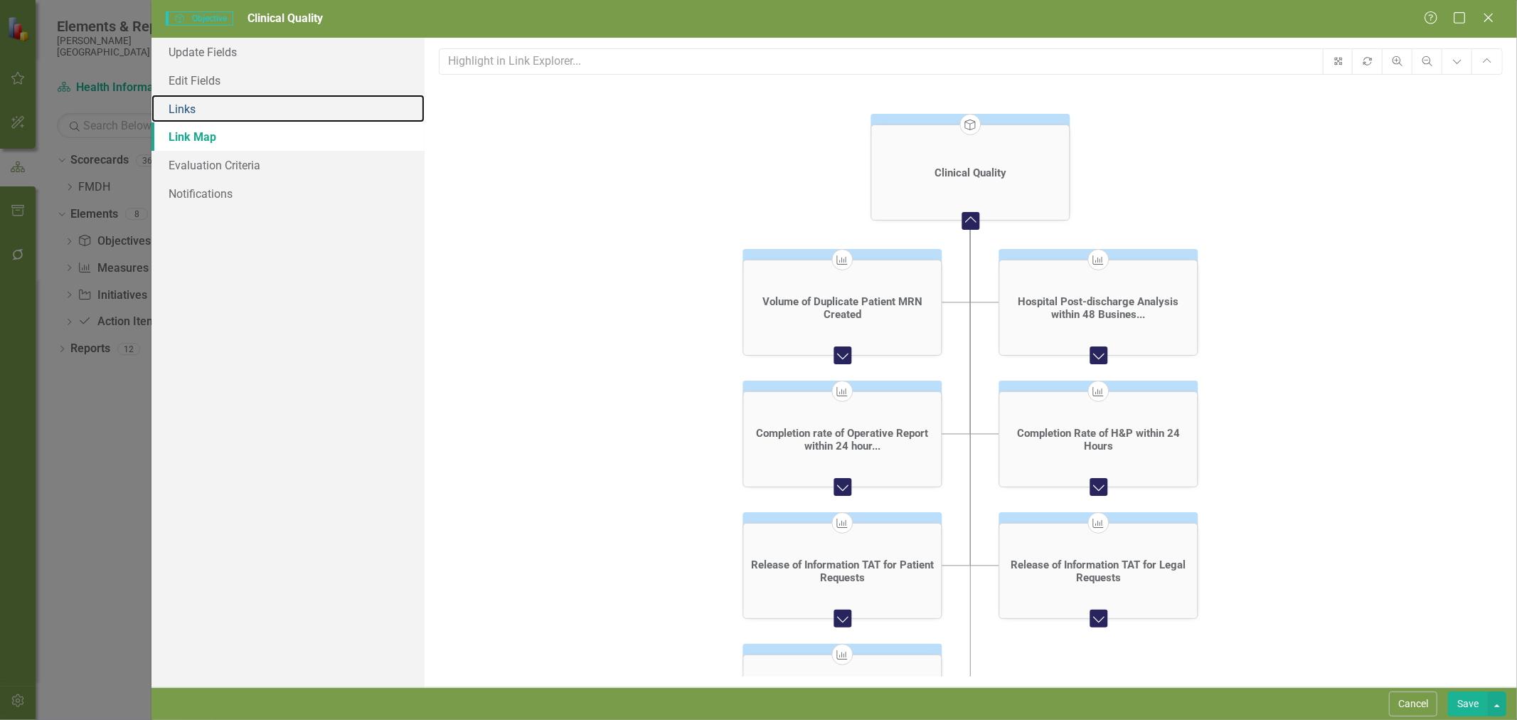
click at [223, 107] on link "Links" at bounding box center [288, 109] width 273 height 28
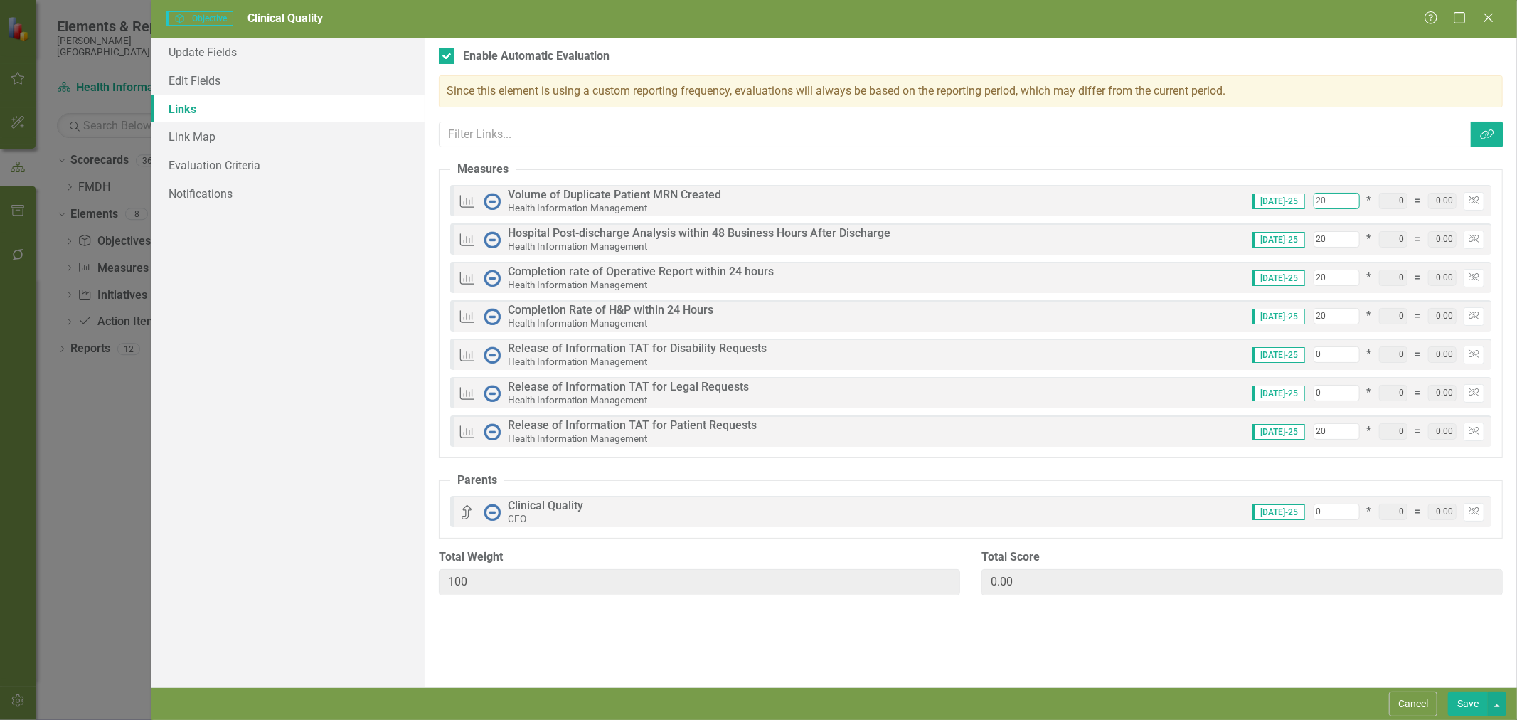
drag, startPoint x: 1332, startPoint y: 202, endPoint x: 1275, endPoint y: 207, distance: 57.8
click at [1275, 207] on div "[DATE]-25 20 * 0 = 0.00 Unlink" at bounding box center [1363, 201] width 243 height 18
type input "1"
type input "81"
type input "15"
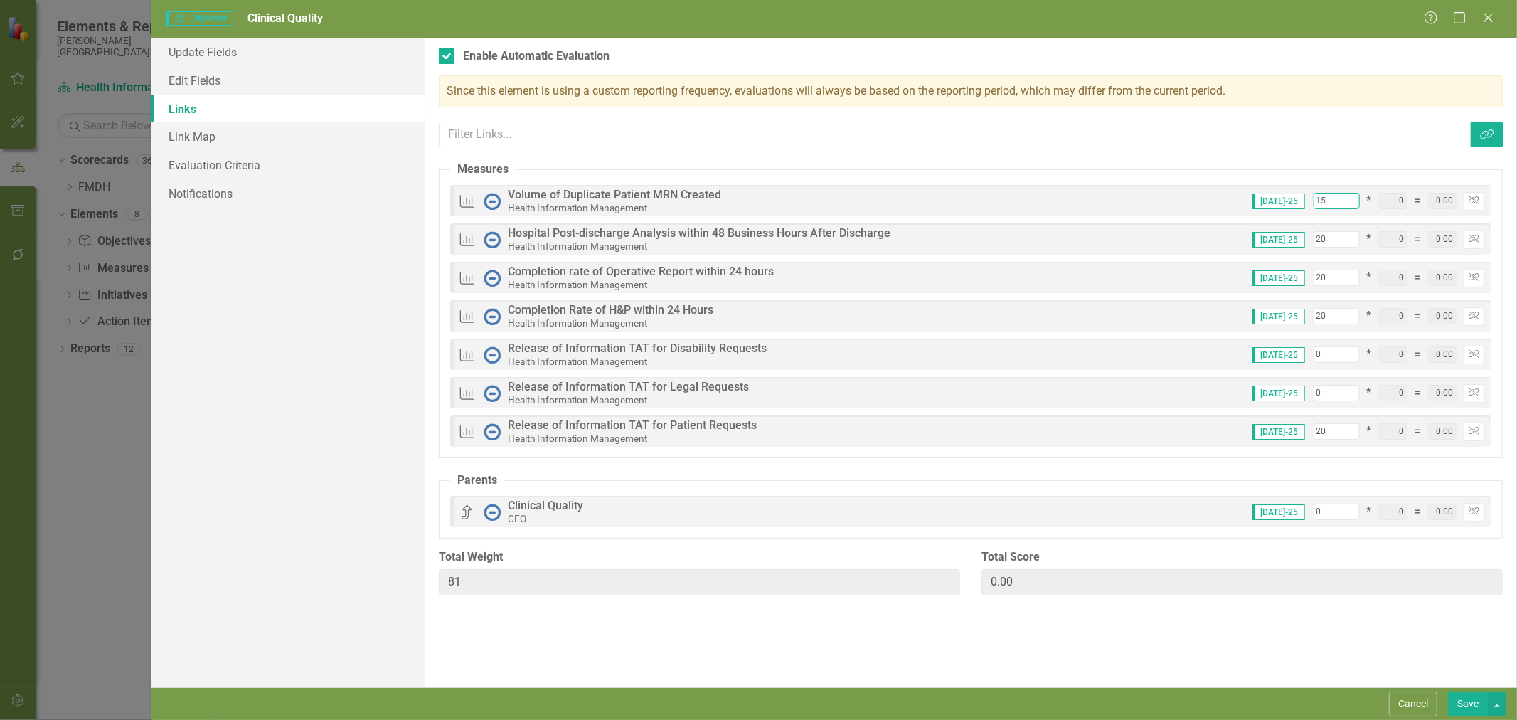
type input "95"
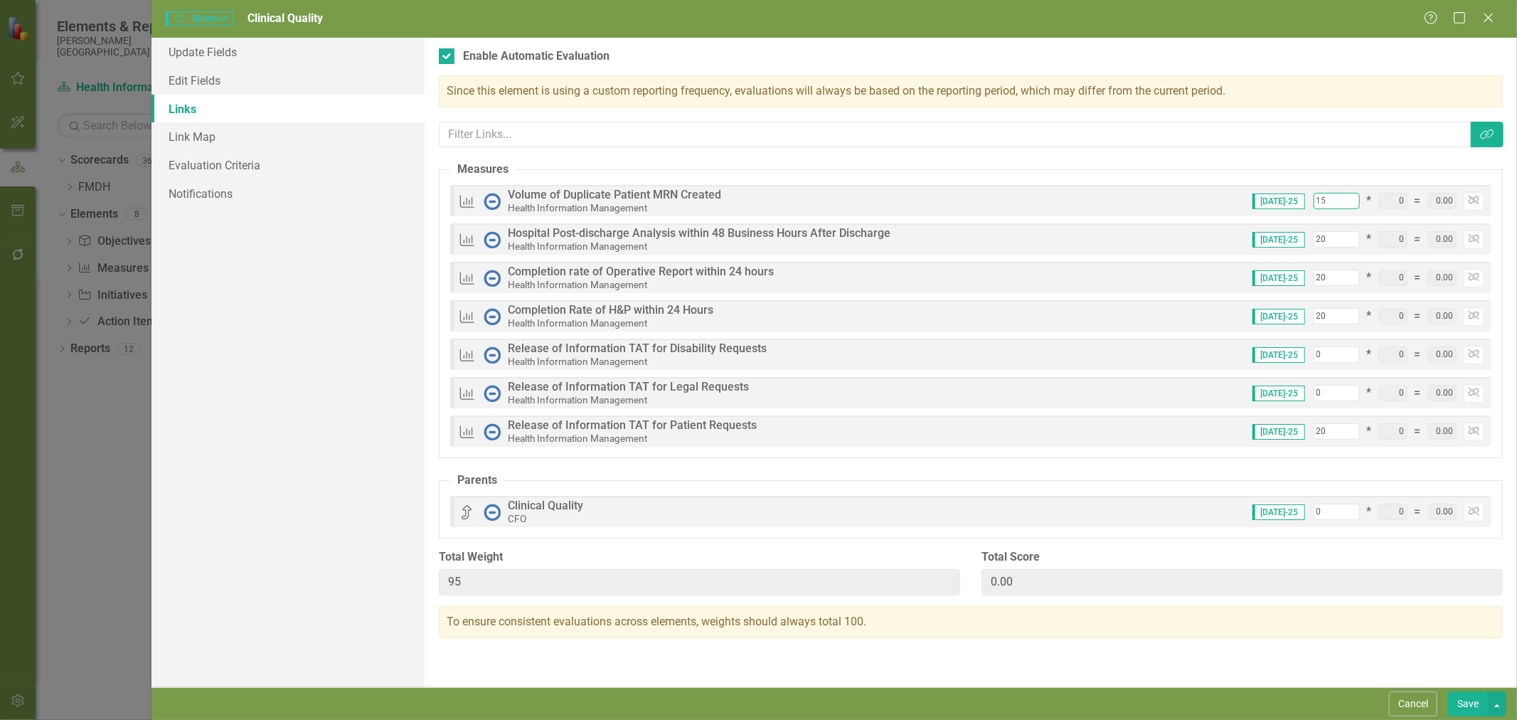
type input "15"
type input "90"
type input "15"
type input "1"
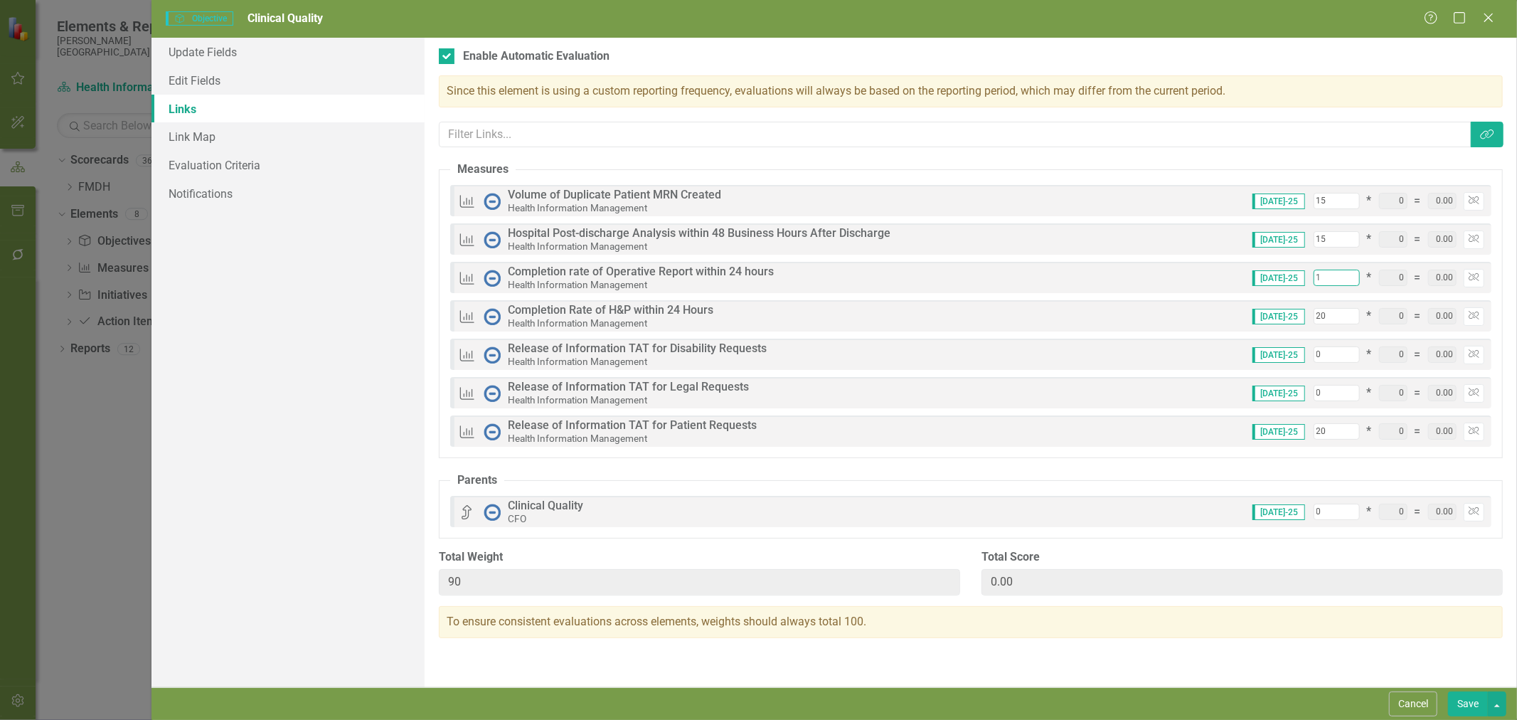
type input "71"
type input "15"
type input "85"
type input "15"
type input "1"
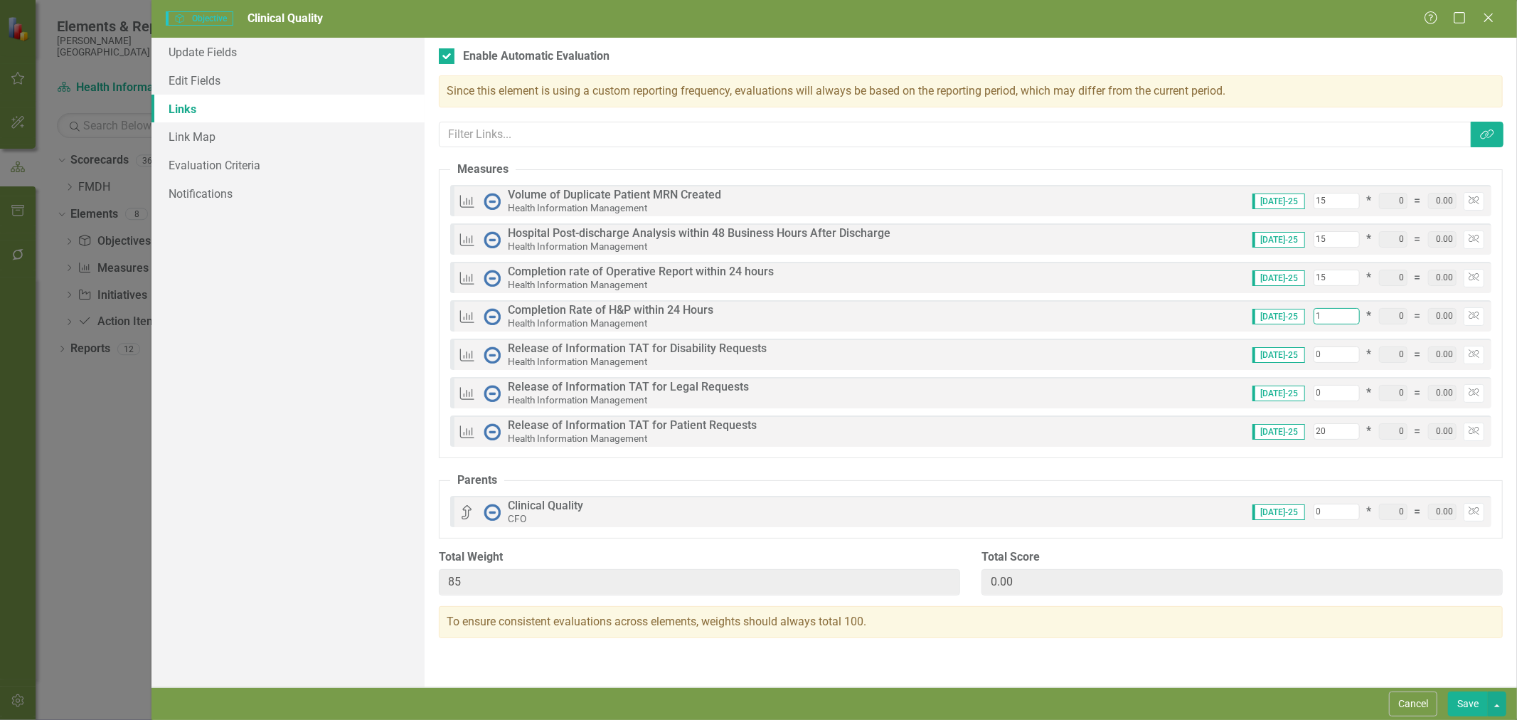
type input "66"
type input "15"
type input "80"
type input "15"
type input "1"
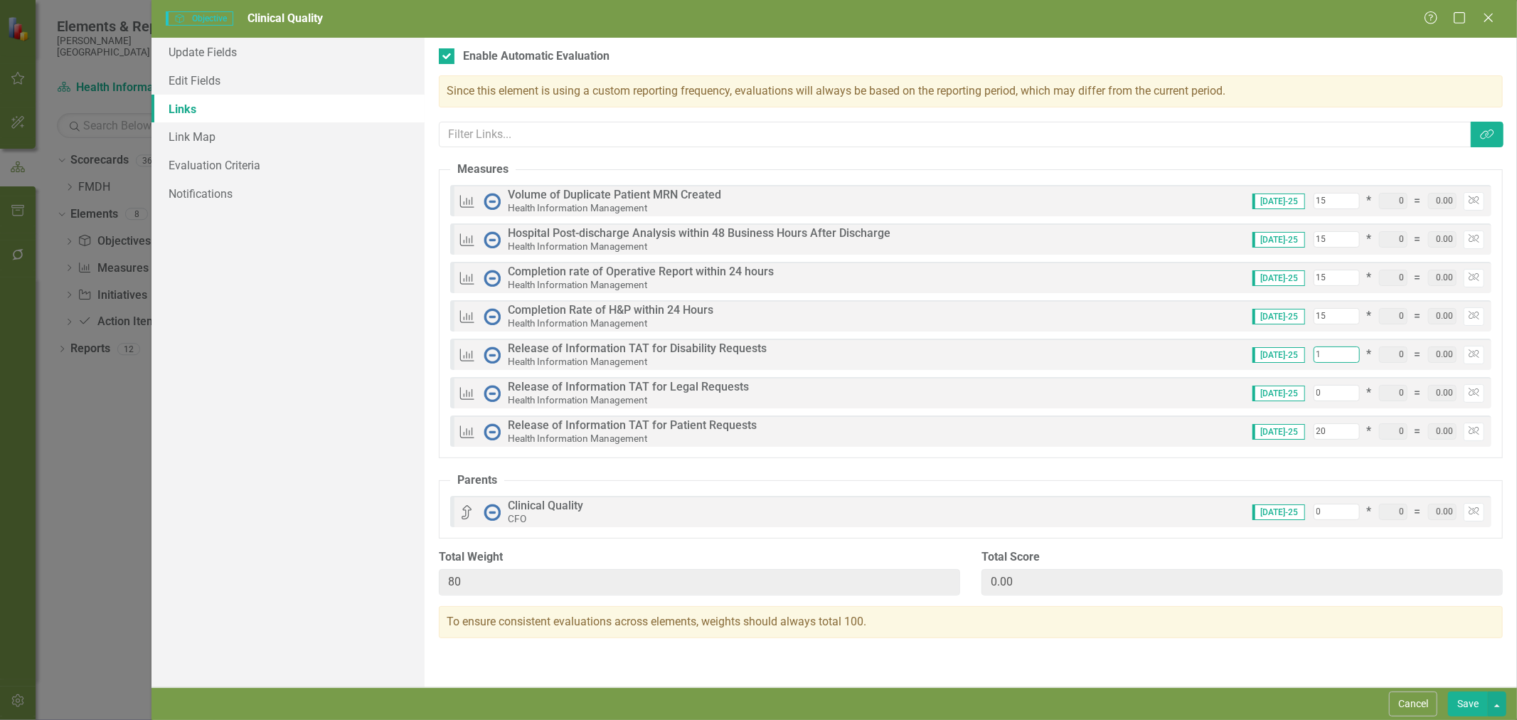
type input "81"
type input "15"
type input "95"
type input "15"
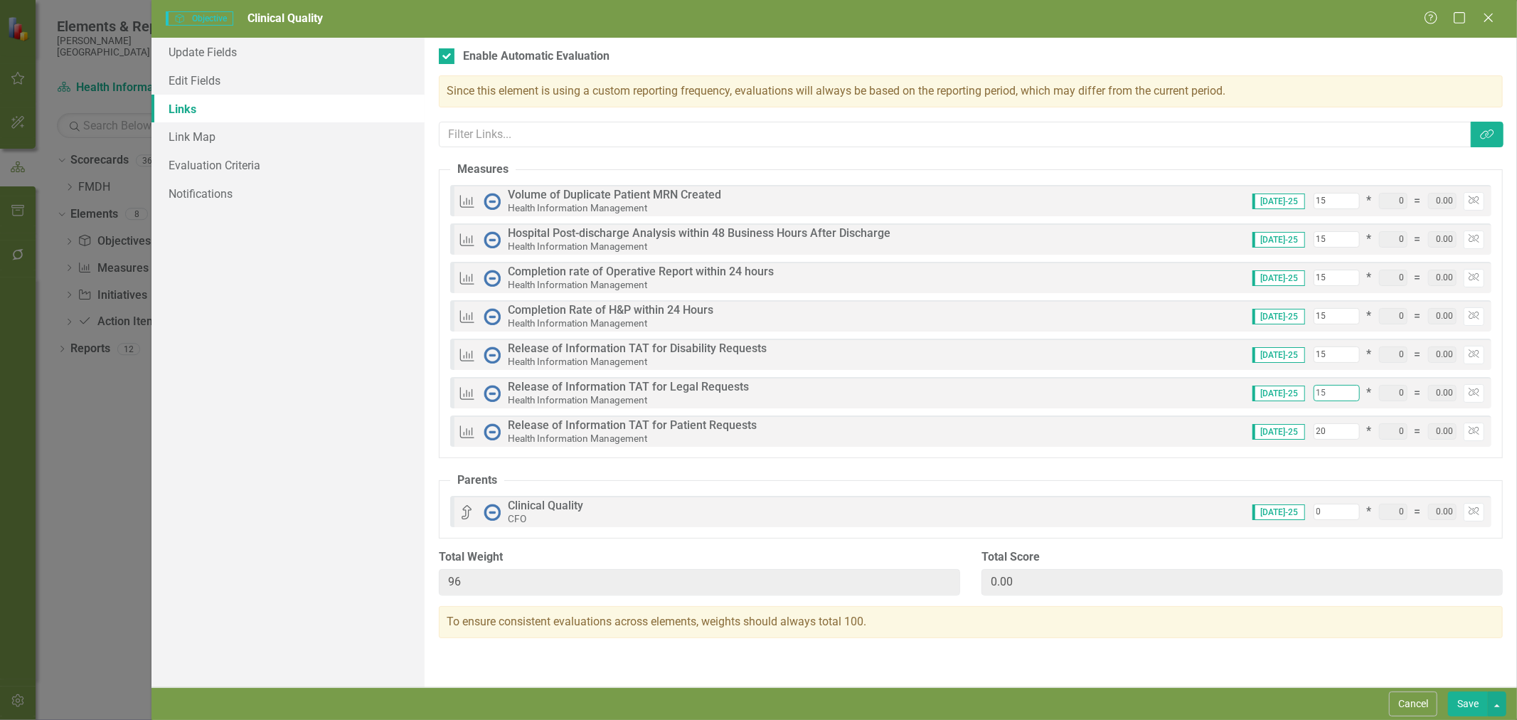
type input "110"
type input "15"
type input "1"
type input "91"
type input "15"
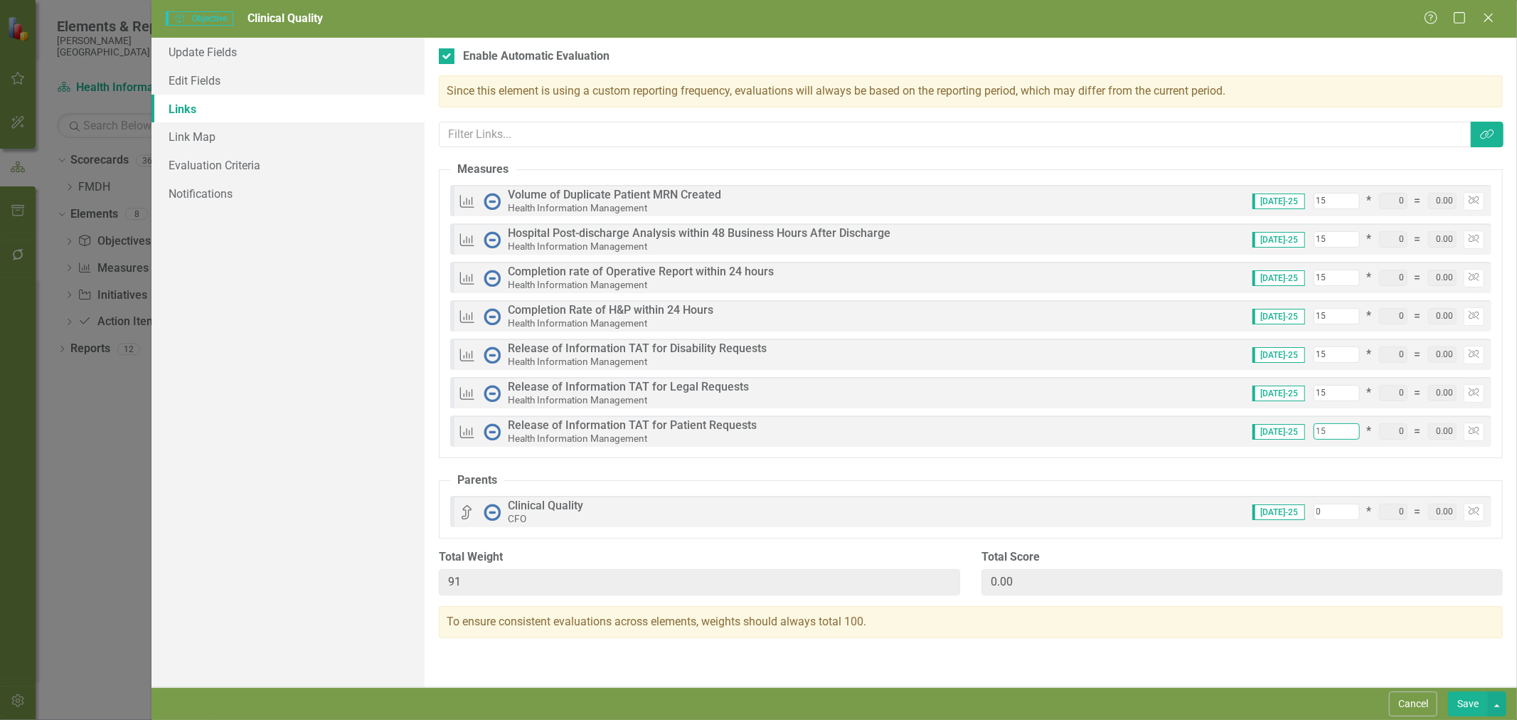
type input "105"
type input "15"
click at [1327, 356] on input "15" at bounding box center [1337, 354] width 46 height 16
click at [1321, 356] on input "15" at bounding box center [1337, 354] width 46 height 16
click at [1332, 313] on input "15" at bounding box center [1337, 316] width 46 height 16
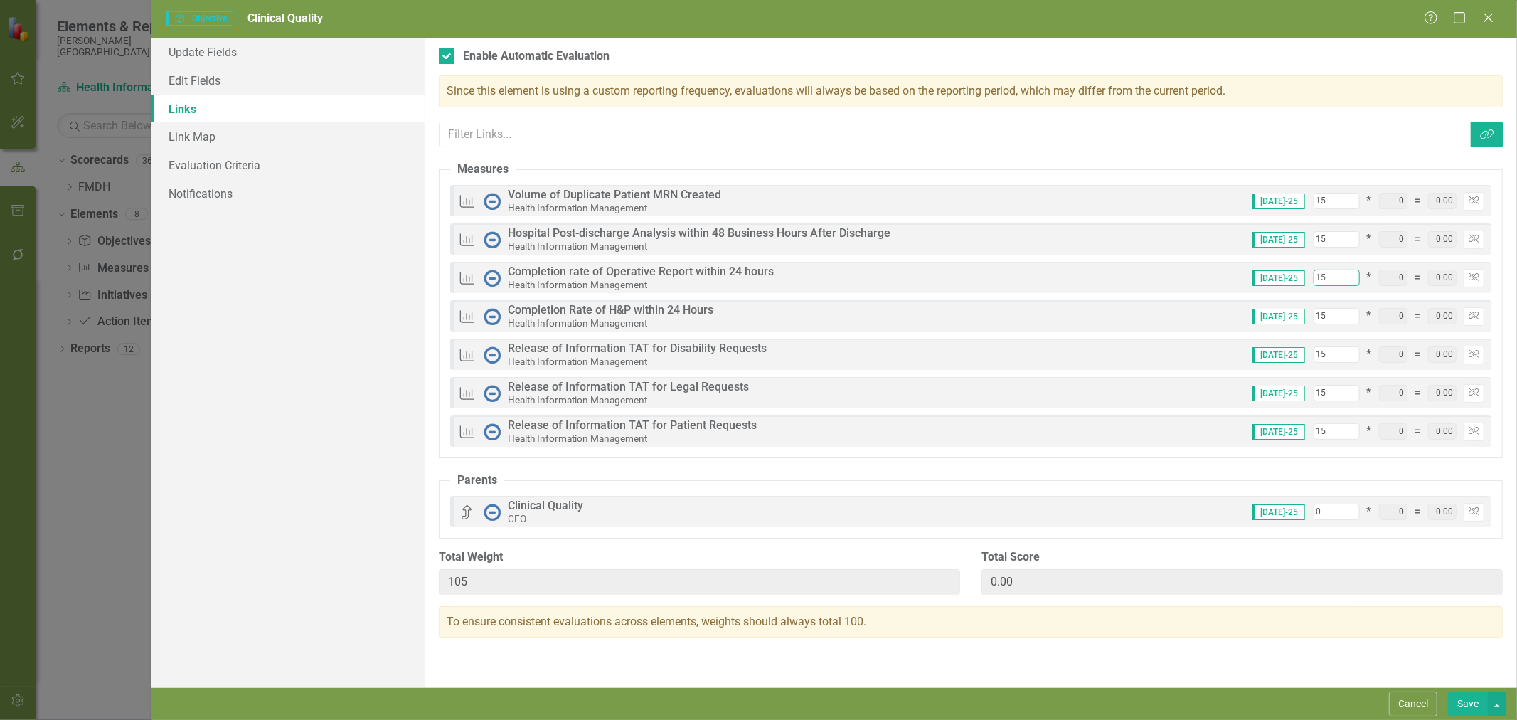
click at [1327, 282] on input "15" at bounding box center [1337, 278] width 46 height 16
type input "1"
type input "91"
type input "14"
type input "104"
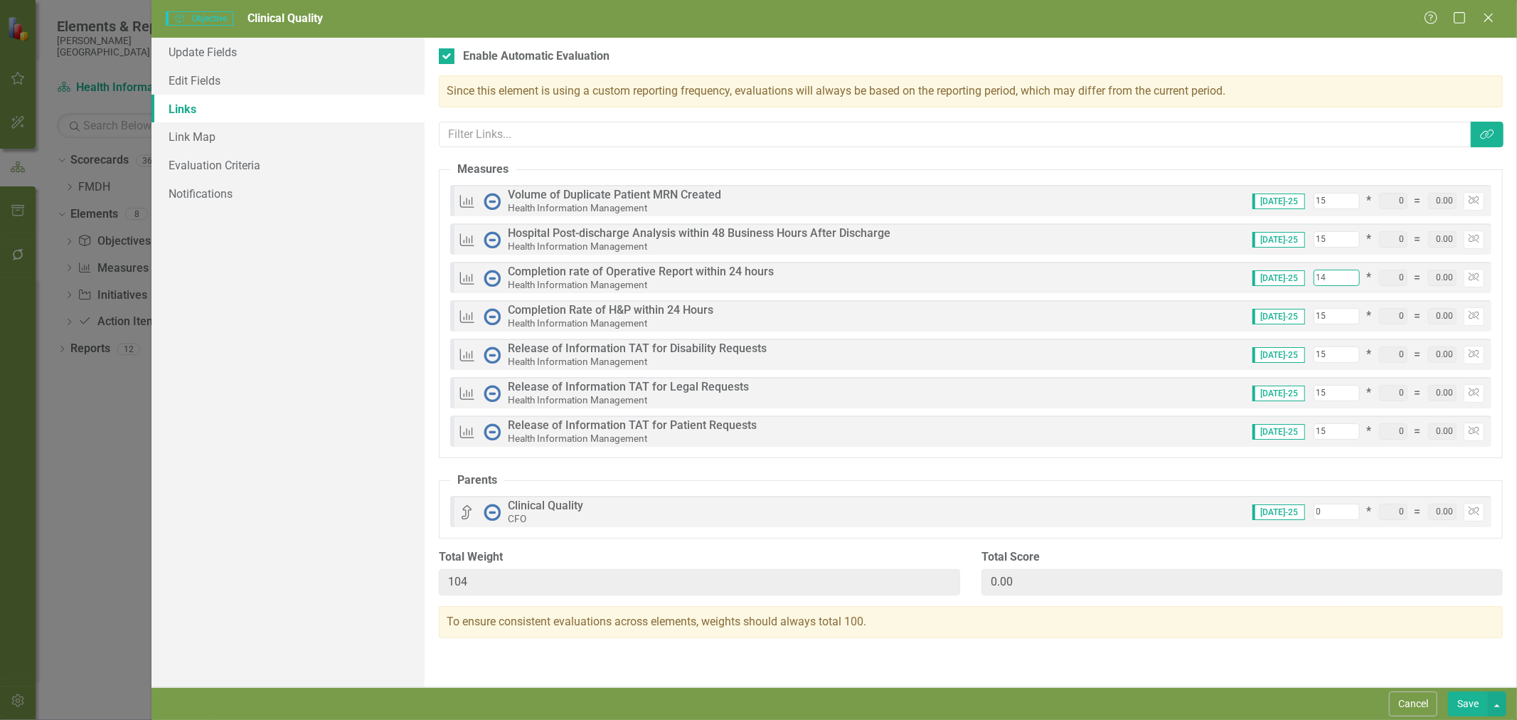
type input "14"
type input "1"
type input "90"
type input "14"
type input "103"
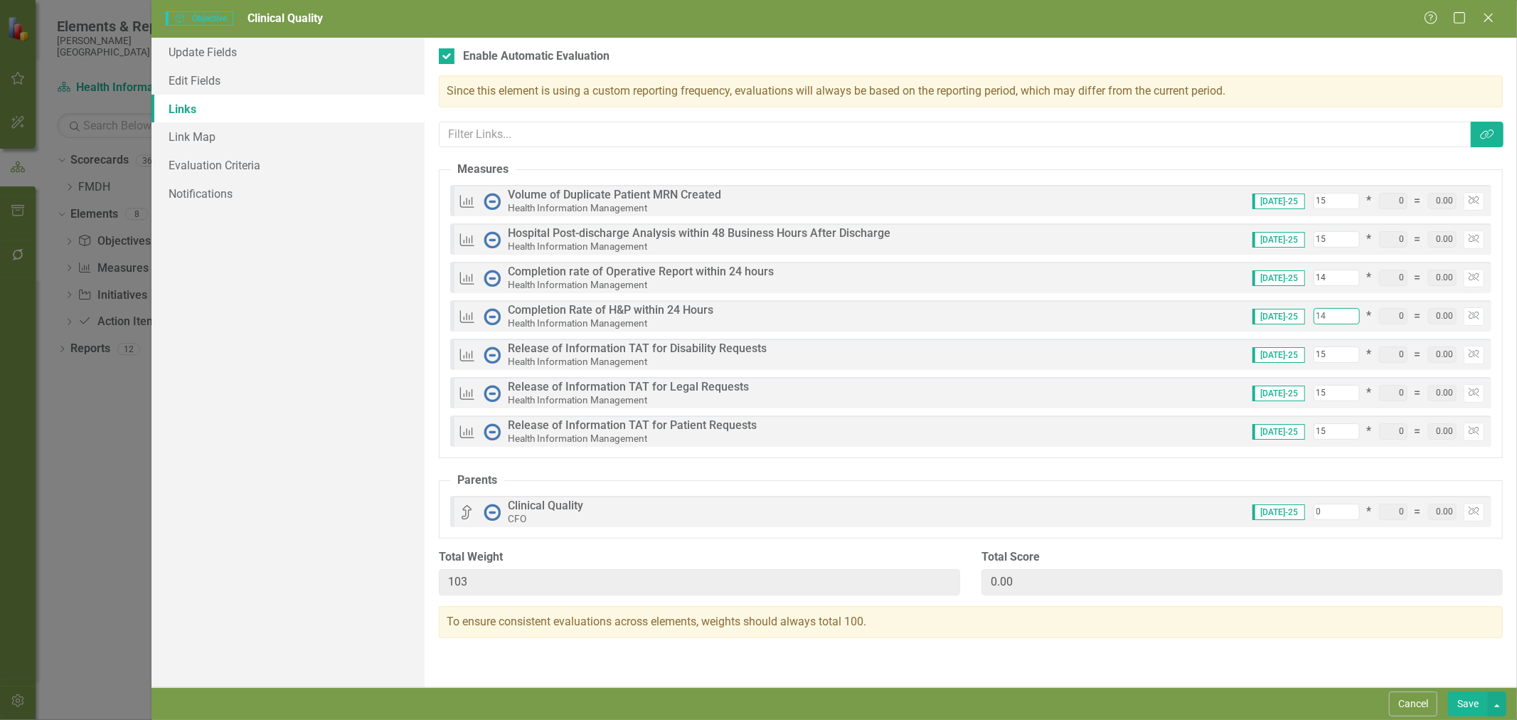
type input "14"
type input "1"
type input "89"
type input "14"
type input "102"
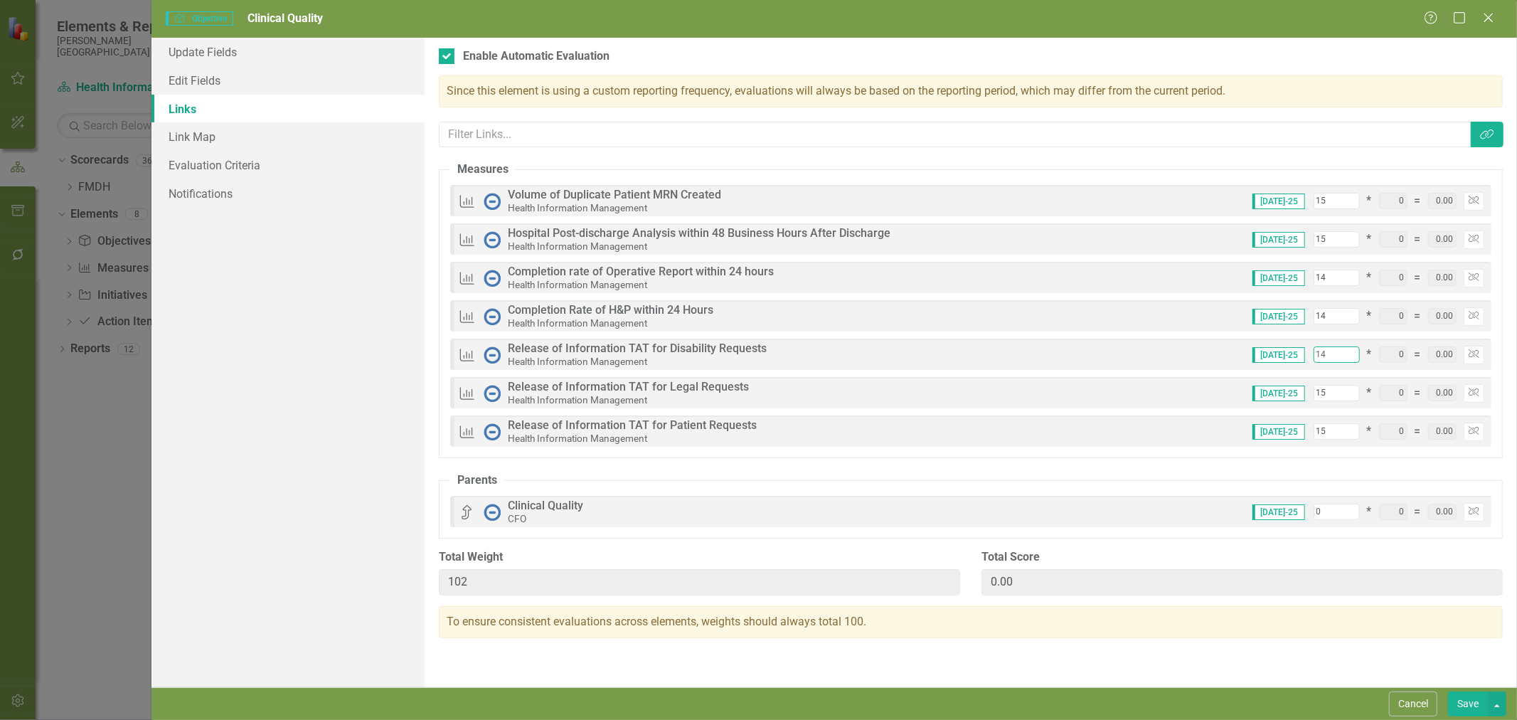
type input "14"
type input "1"
type input "88"
type input "14"
type input "101"
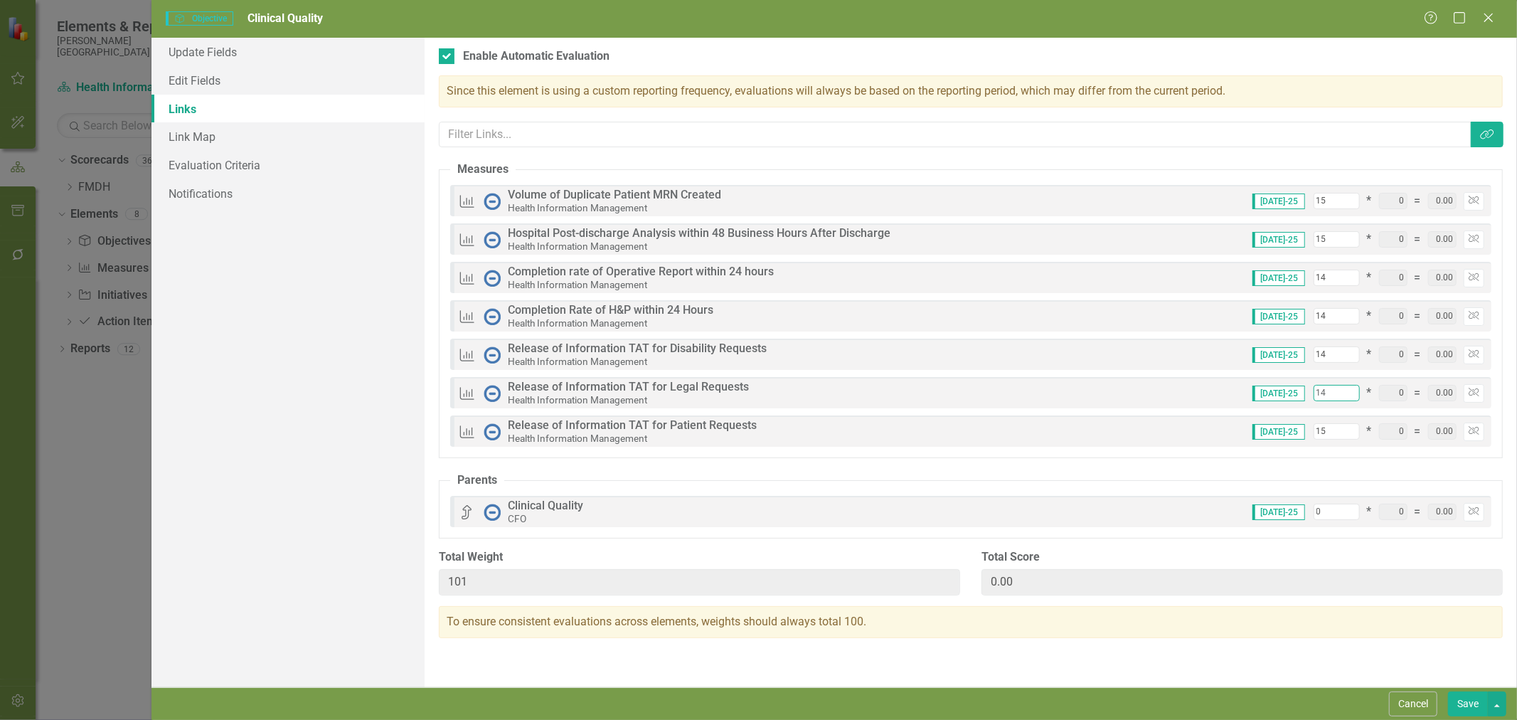
type input "14"
type input "1"
type input "87"
type input "14"
type input "100"
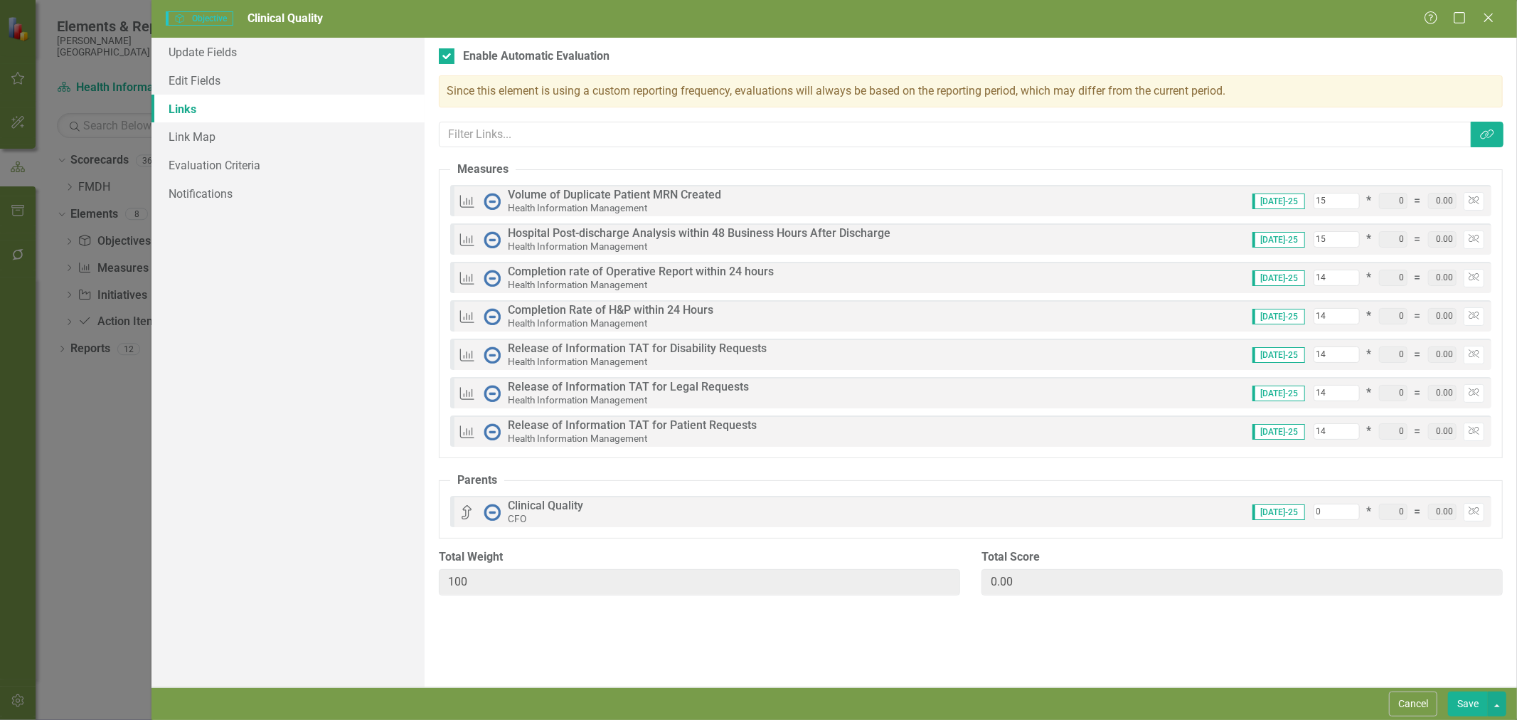
click at [1460, 705] on button "Save" at bounding box center [1468, 703] width 40 height 25
